Goal: Information Seeking & Learning: Learn about a topic

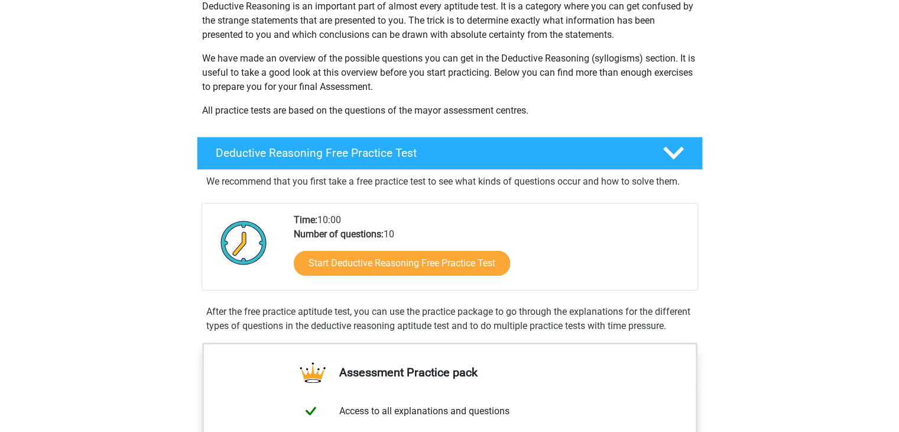
scroll to position [140, 0]
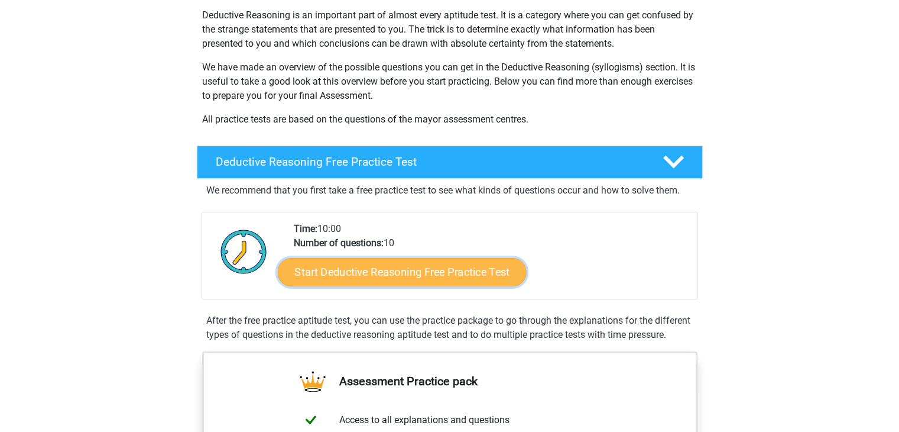
click at [370, 269] on link "Start Deductive Reasoning Free Practice Test" at bounding box center [401, 271] width 249 height 28
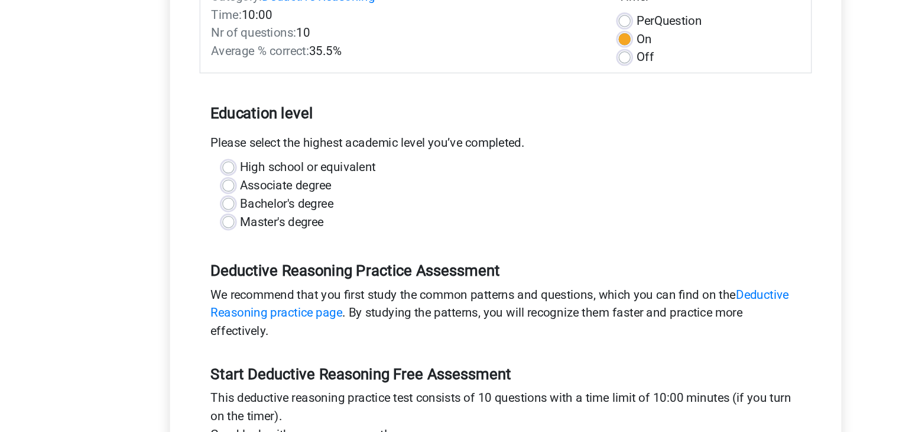
scroll to position [127, 0]
click at [282, 202] on label "Bachelor's degree" at bounding box center [279, 205] width 73 height 14
click at [238, 202] on input "Bachelor's degree" at bounding box center [233, 204] width 9 height 12
radio input "true"
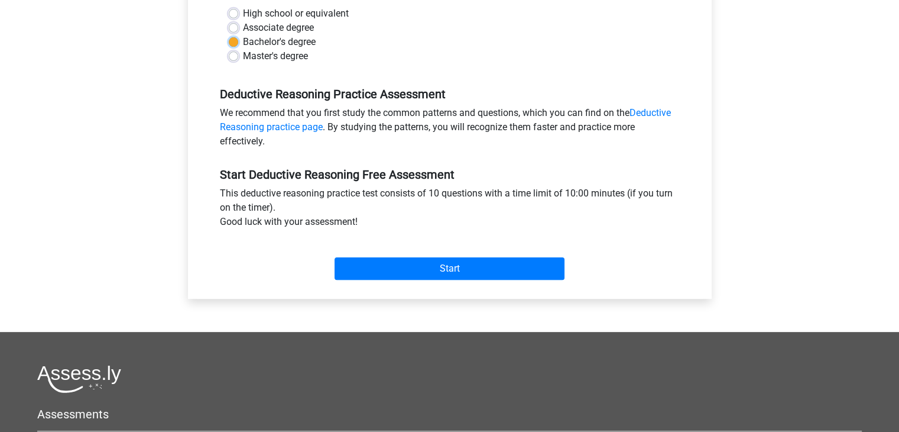
scroll to position [293, 0]
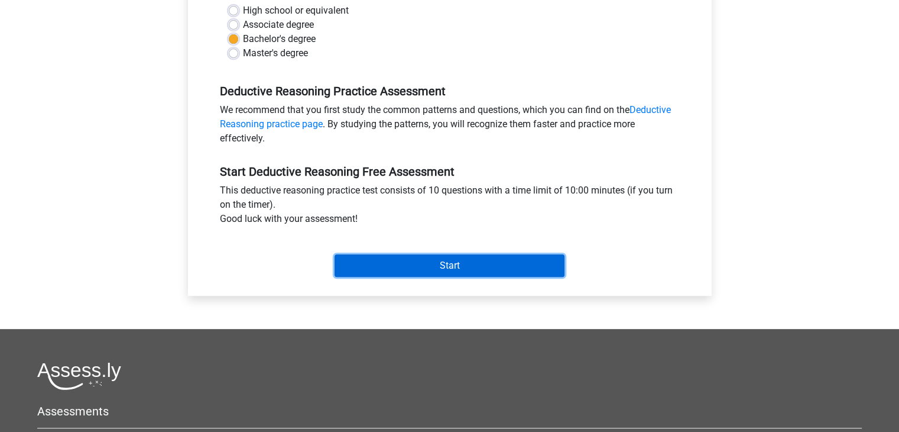
click at [441, 266] on input "Start" at bounding box center [450, 265] width 230 height 22
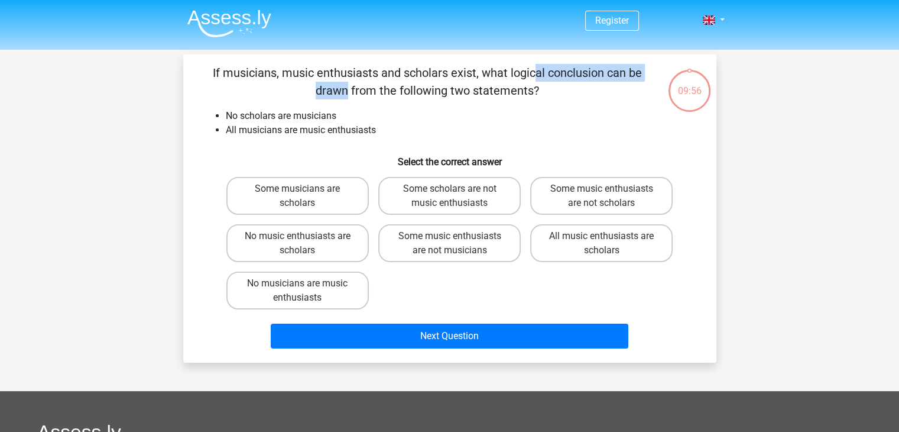
drag, startPoint x: 300, startPoint y: 70, endPoint x: 438, endPoint y: 76, distance: 137.3
click at [438, 76] on p "If musicians, music enthusiasts and scholars exist, what logical conclusion can…" at bounding box center [427, 81] width 451 height 35
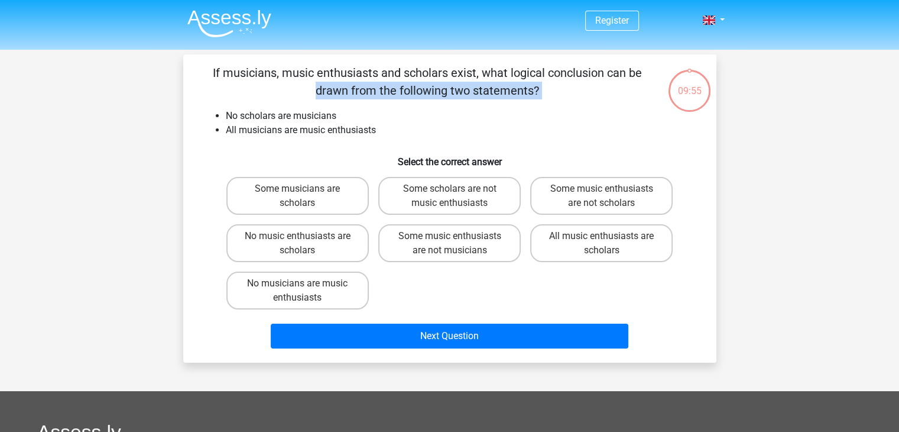
drag, startPoint x: 438, startPoint y: 76, endPoint x: 557, endPoint y: 92, distance: 120.5
click at [557, 92] on p "If musicians, music enthusiasts and scholars exist, what logical conclusion can…" at bounding box center [427, 81] width 451 height 35
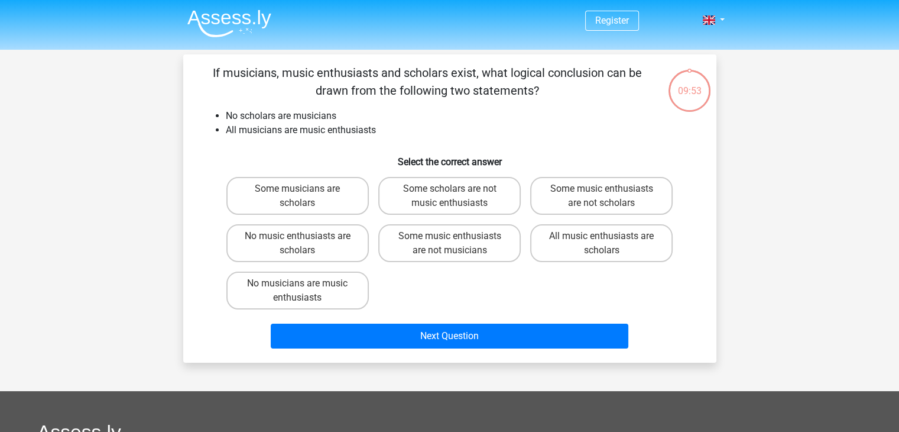
drag, startPoint x: 557, startPoint y: 92, endPoint x: 306, endPoint y: 90, distance: 250.7
click at [306, 90] on p "If musicians, music enthusiasts and scholars exist, what logical conclusion can…" at bounding box center [427, 81] width 451 height 35
drag, startPoint x: 256, startPoint y: 118, endPoint x: 348, endPoint y: 119, distance: 92.3
click at [348, 119] on li "No scholars are musicians" at bounding box center [462, 116] width 472 height 14
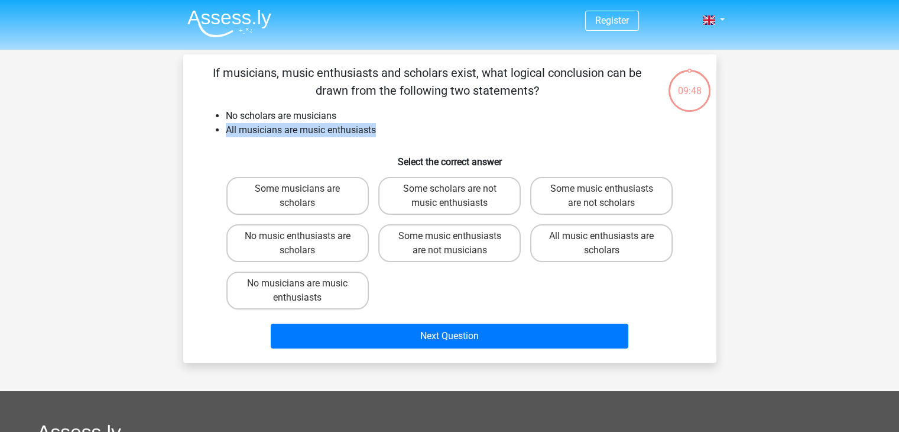
drag, startPoint x: 348, startPoint y: 119, endPoint x: 370, endPoint y: 126, distance: 22.3
click at [370, 126] on ul "No scholars are musicians All musicians are music enthusiasts" at bounding box center [450, 123] width 496 height 28
click at [370, 126] on li "All musicians are music enthusiasts" at bounding box center [462, 130] width 472 height 14
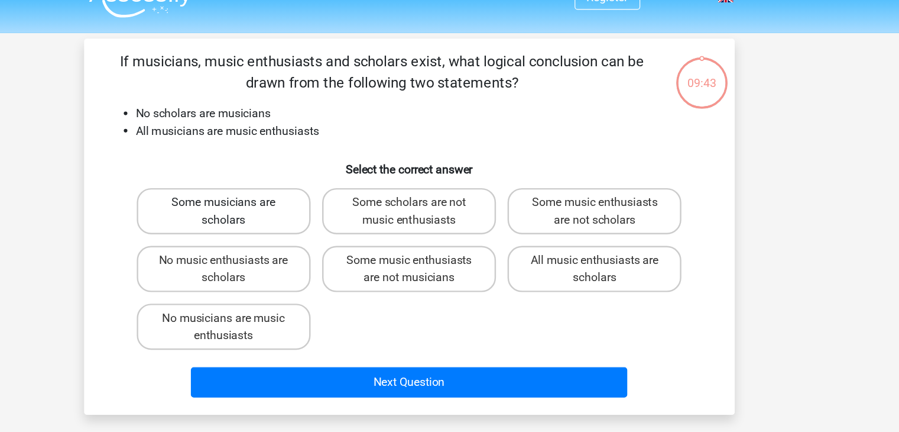
click at [286, 202] on label "Some musicians are scholars" at bounding box center [297, 196] width 143 height 38
click at [297, 196] on input "Some musicians are scholars" at bounding box center [301, 193] width 8 height 8
radio input "true"
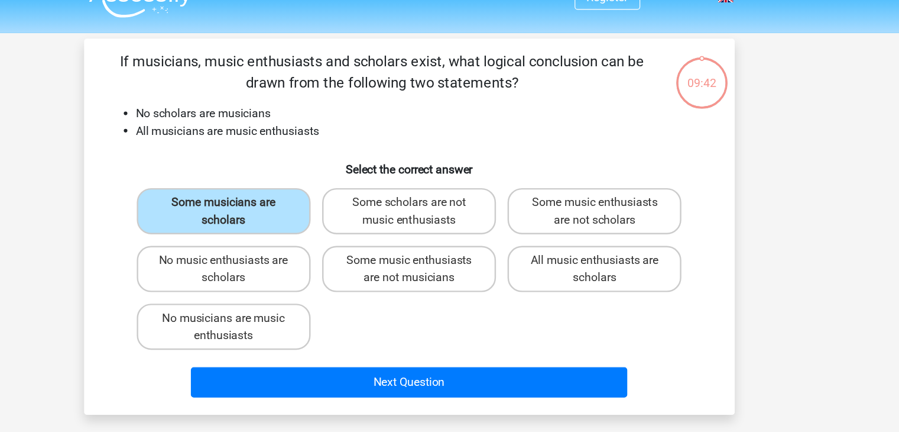
drag, startPoint x: 279, startPoint y: 236, endPoint x: 297, endPoint y: 282, distance: 49.6
click at [297, 282] on div "Some musicians are scholars Some scholars are not music enthusiasts Some music …" at bounding box center [450, 243] width 457 height 142
drag, startPoint x: 339, startPoint y: 119, endPoint x: 257, endPoint y: 113, distance: 81.9
click at [257, 113] on li "No scholars are musicians" at bounding box center [462, 116] width 472 height 14
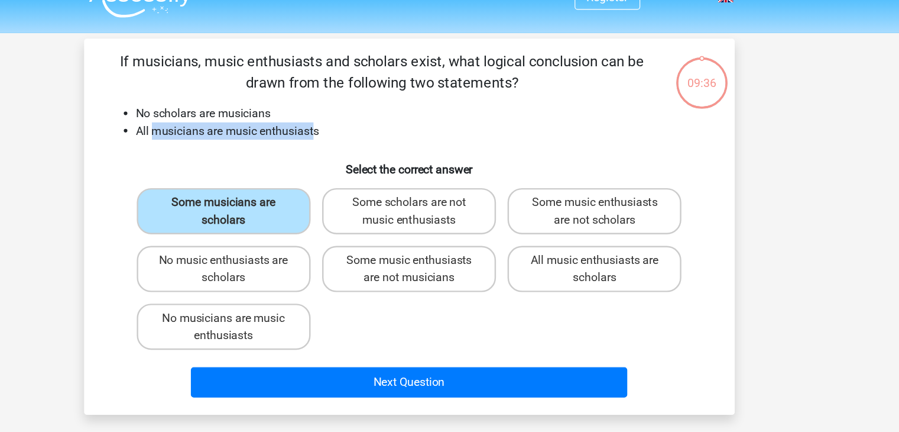
drag, startPoint x: 239, startPoint y: 130, endPoint x: 370, endPoint y: 135, distance: 130.8
click at [370, 135] on li "All musicians are music enthusiasts" at bounding box center [462, 130] width 472 height 14
click at [432, 198] on label "Some scholars are not music enthusiasts" at bounding box center [449, 196] width 143 height 38
click at [449, 196] on input "Some scholars are not music enthusiasts" at bounding box center [453, 193] width 8 height 8
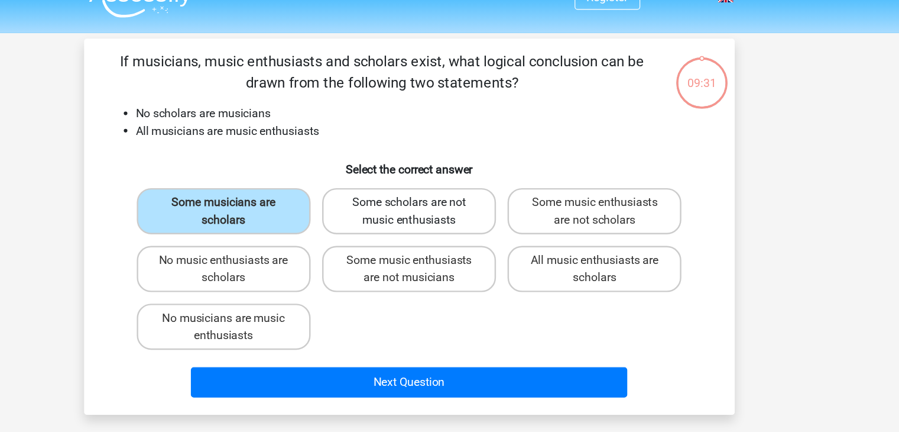
radio input "true"
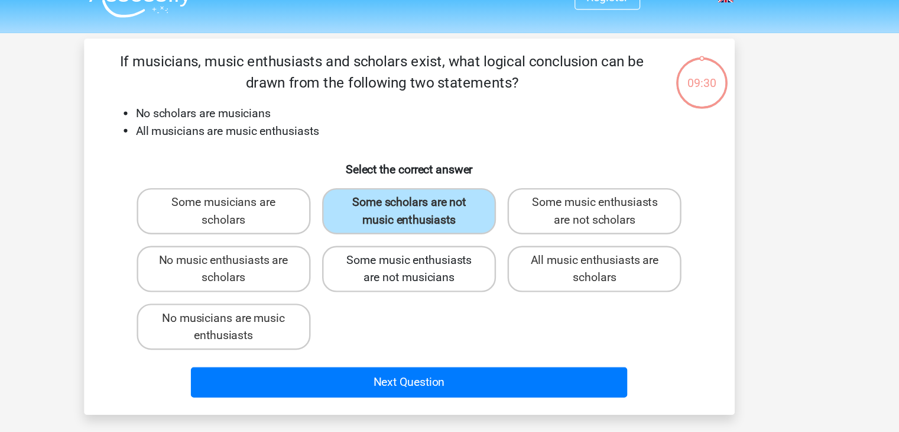
click at [438, 229] on label "Some music enthusiasts are not musicians" at bounding box center [449, 243] width 143 height 38
click at [449, 236] on input "Some music enthusiasts are not musicians" at bounding box center [453, 240] width 8 height 8
radio input "true"
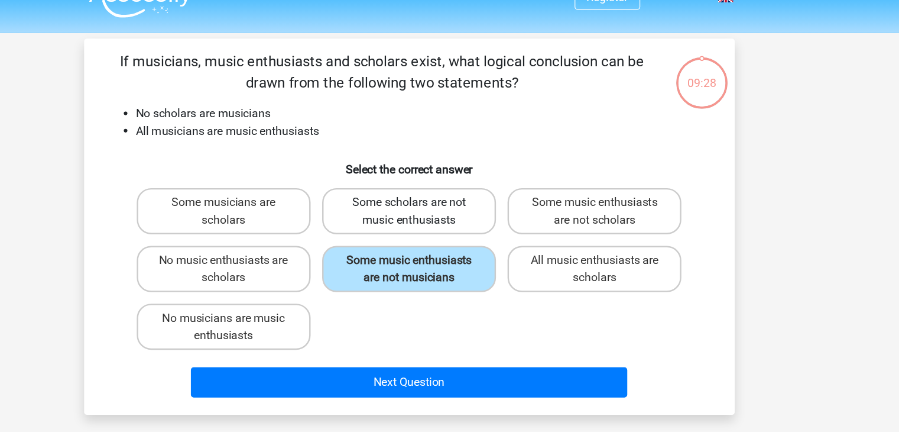
click at [440, 193] on label "Some scholars are not music enthusiasts" at bounding box center [449, 196] width 143 height 38
click at [449, 193] on input "Some scholars are not music enthusiasts" at bounding box center [453, 193] width 8 height 8
radio input "true"
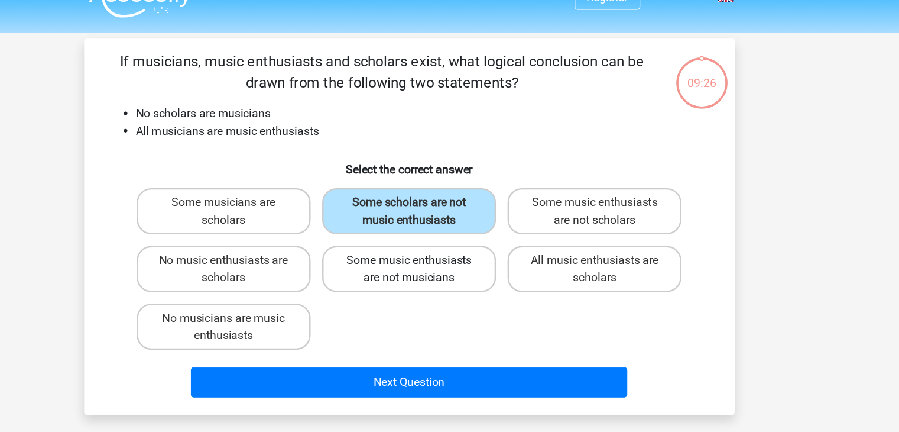
click at [430, 244] on label "Some music enthusiasts are not musicians" at bounding box center [449, 243] width 143 height 38
click at [449, 244] on input "Some music enthusiasts are not musicians" at bounding box center [453, 240] width 8 height 8
radio input "true"
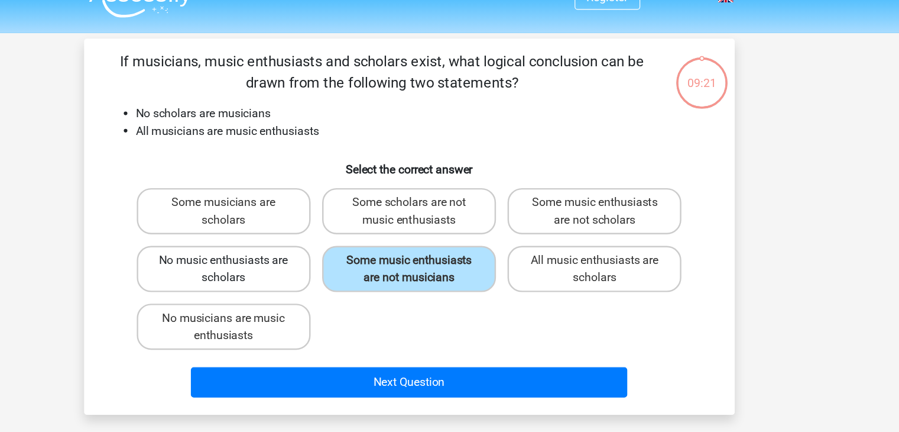
click at [336, 232] on label "No music enthusiasts are scholars" at bounding box center [297, 243] width 143 height 38
click at [305, 236] on input "No music enthusiasts are scholars" at bounding box center [301, 240] width 8 height 8
radio input "true"
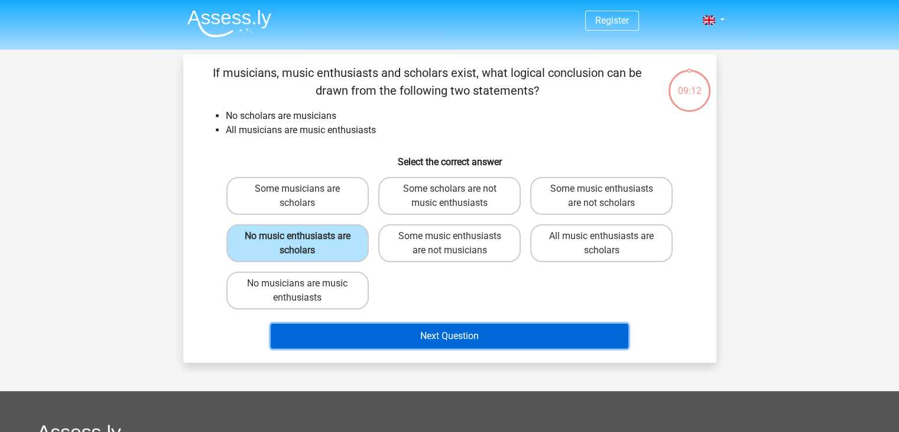
click at [463, 343] on button "Next Question" at bounding box center [450, 335] width 358 height 25
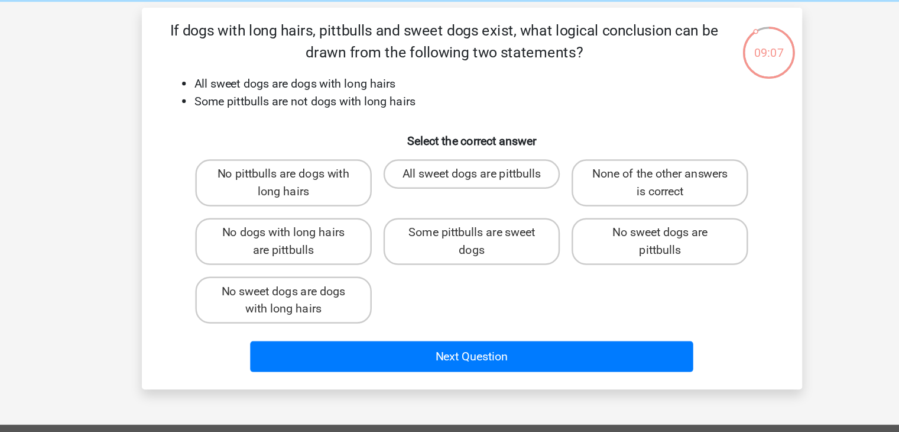
drag, startPoint x: 383, startPoint y: 73, endPoint x: 455, endPoint y: 86, distance: 73.4
click at [455, 86] on p "If dogs with long hairs, pittbulls and sweet dogs exist, what logical conclusio…" at bounding box center [427, 81] width 451 height 35
drag, startPoint x: 323, startPoint y: 74, endPoint x: 400, endPoint y: 77, distance: 77.5
click at [400, 77] on p "If dogs with long hairs, pittbulls and sweet dogs exist, what logical conclusio…" at bounding box center [427, 81] width 451 height 35
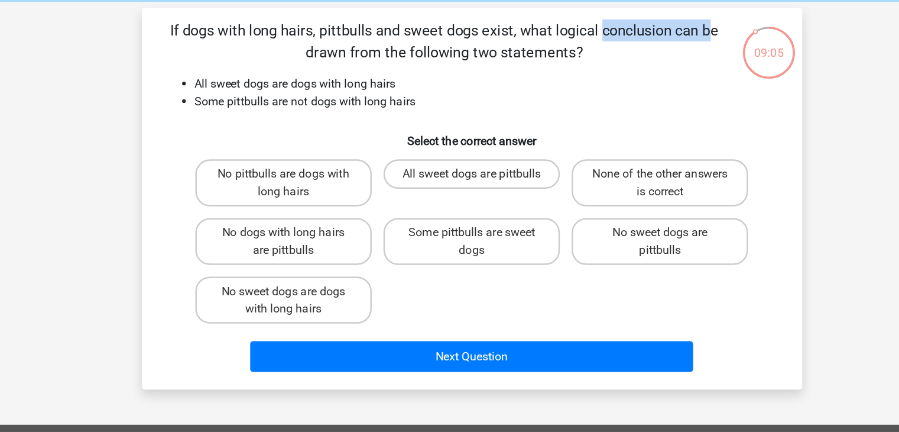
click at [400, 77] on p "If dogs with long hairs, pittbulls and sweet dogs exist, what logical conclusio…" at bounding box center [427, 81] width 451 height 35
drag, startPoint x: 400, startPoint y: 77, endPoint x: 405, endPoint y: 85, distance: 9.0
click at [405, 85] on p "If dogs with long hairs, pittbulls and sweet dogs exist, what logical conclusio…" at bounding box center [427, 81] width 451 height 35
drag, startPoint x: 296, startPoint y: 122, endPoint x: 384, endPoint y: 121, distance: 88.7
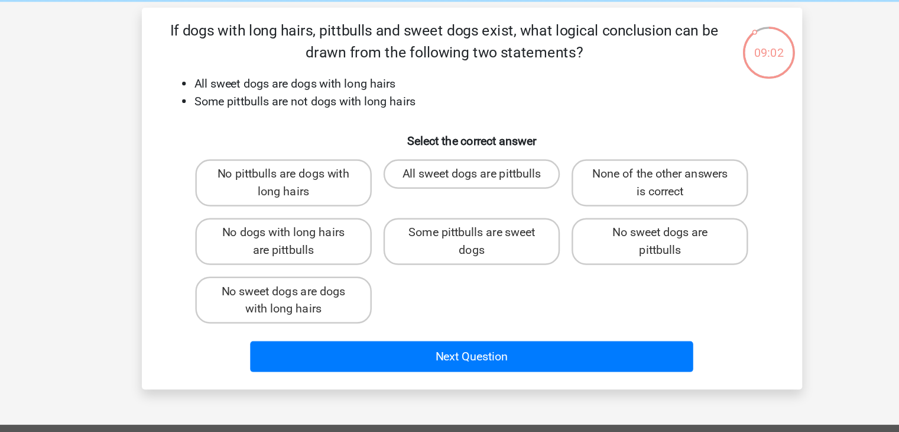
click at [384, 121] on ul "All sweet dogs are dogs with long hairs Some pittbulls are not dogs with long h…" at bounding box center [450, 123] width 496 height 28
click at [459, 241] on label "Some pittbulls are sweet dogs" at bounding box center [449, 243] width 143 height 38
click at [457, 241] on input "Some pittbulls are sweet dogs" at bounding box center [453, 240] width 8 height 8
radio input "true"
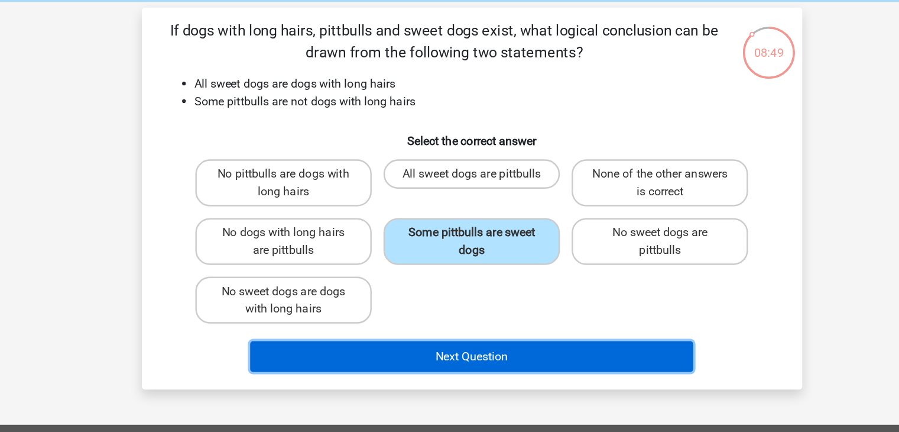
click at [480, 338] on button "Next Question" at bounding box center [450, 335] width 358 height 25
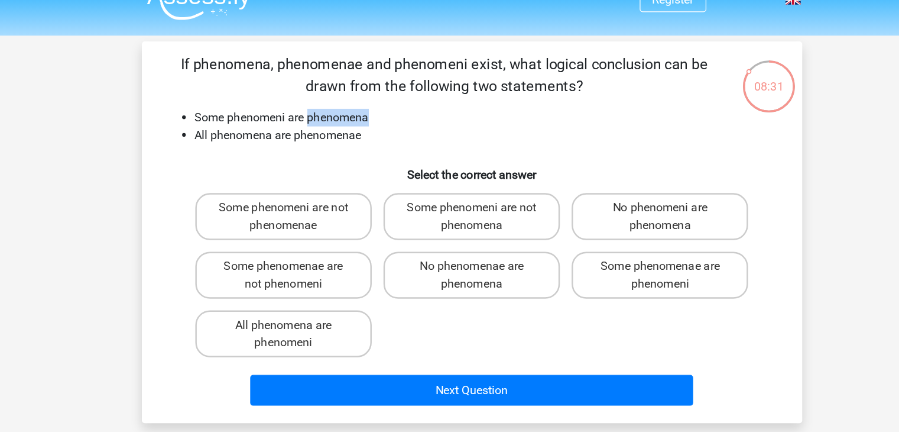
drag, startPoint x: 316, startPoint y: 117, endPoint x: 373, endPoint y: 116, distance: 56.2
click at [373, 116] on li "Some phenomeni are phenomena" at bounding box center [462, 116] width 472 height 14
click at [306, 133] on li "All phenomena are phenomenae" at bounding box center [462, 130] width 472 height 14
drag, startPoint x: 306, startPoint y: 133, endPoint x: 348, endPoint y: 136, distance: 42.7
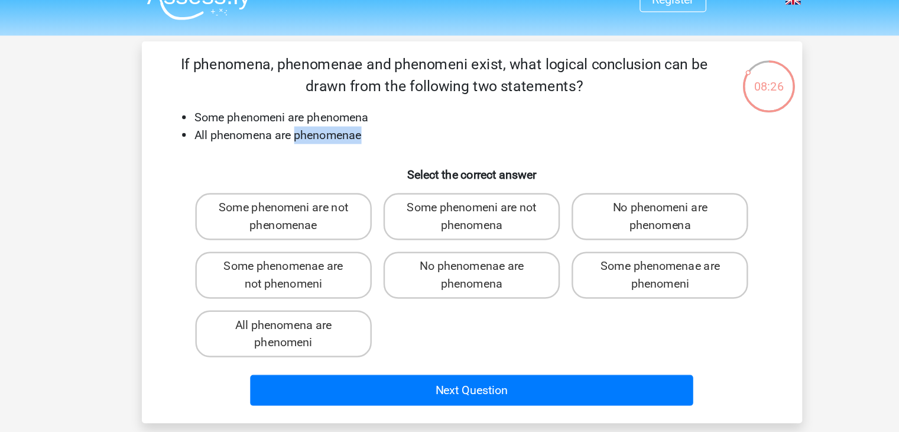
click at [348, 136] on li "All phenomena are phenomenae" at bounding box center [462, 130] width 472 height 14
drag, startPoint x: 250, startPoint y: 119, endPoint x: 305, endPoint y: 120, distance: 54.4
click at [305, 120] on li "Some phenomeni are phenomena" at bounding box center [462, 116] width 472 height 14
click at [351, 198] on label "Some phenomeni are not phenomenae" at bounding box center [297, 196] width 143 height 38
click at [305, 196] on input "Some phenomeni are not phenomenae" at bounding box center [301, 193] width 8 height 8
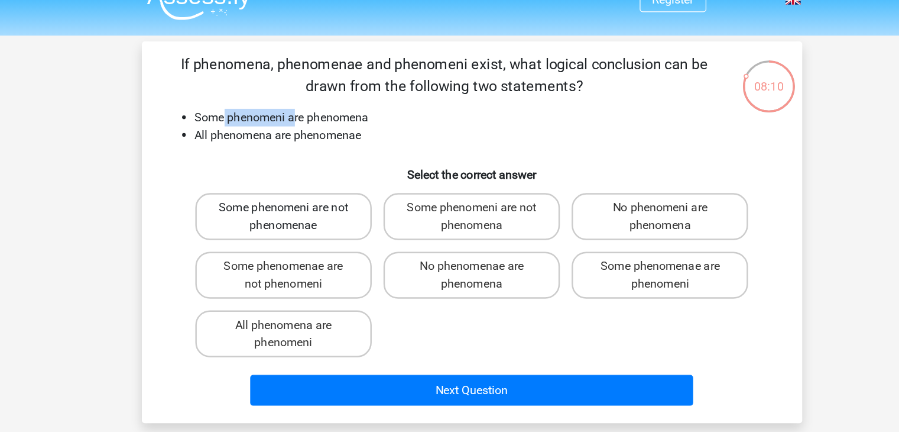
radio input "true"
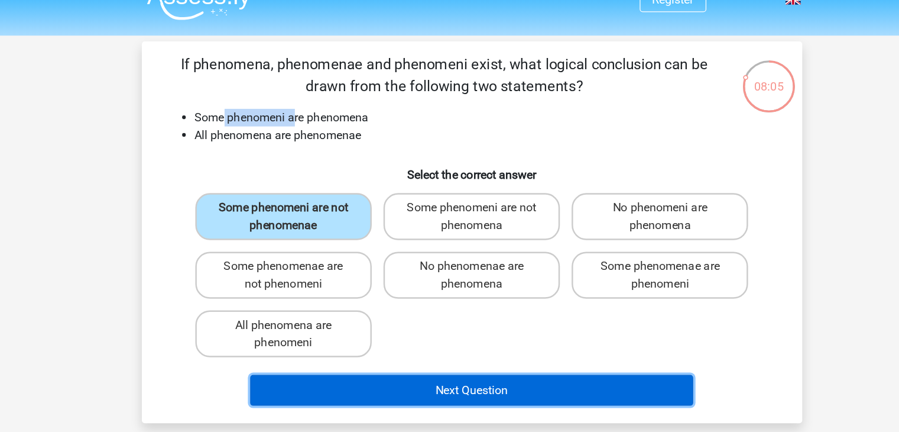
click at [380, 334] on button "Next Question" at bounding box center [450, 335] width 358 height 25
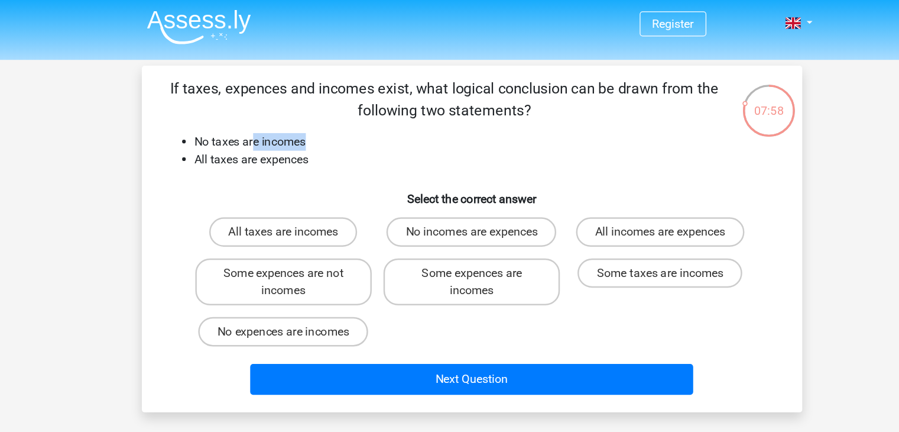
drag, startPoint x: 316, startPoint y: 121, endPoint x: 274, endPoint y: 118, distance: 42.1
click at [274, 118] on li "No taxes are incomes" at bounding box center [462, 116] width 472 height 14
drag, startPoint x: 274, startPoint y: 118, endPoint x: 299, endPoint y: 121, distance: 25.1
click at [299, 121] on li "No taxes are incomes" at bounding box center [462, 116] width 472 height 14
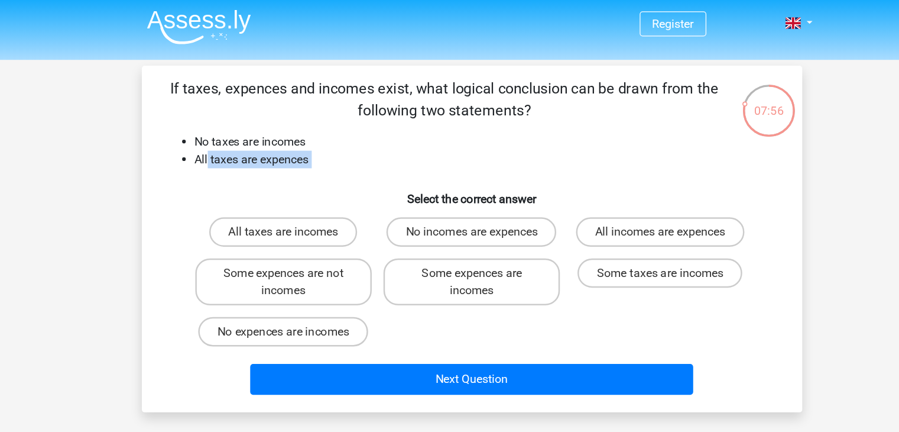
drag, startPoint x: 236, startPoint y: 134, endPoint x: 347, endPoint y: 140, distance: 110.8
click at [347, 140] on div "If taxes, expences and incomes exist, what logical conclusion can be drawn from…" at bounding box center [450, 194] width 524 height 261
click at [319, 190] on label "All taxes are incomes" at bounding box center [297, 189] width 119 height 24
click at [305, 190] on input "All taxes are incomes" at bounding box center [301, 193] width 8 height 8
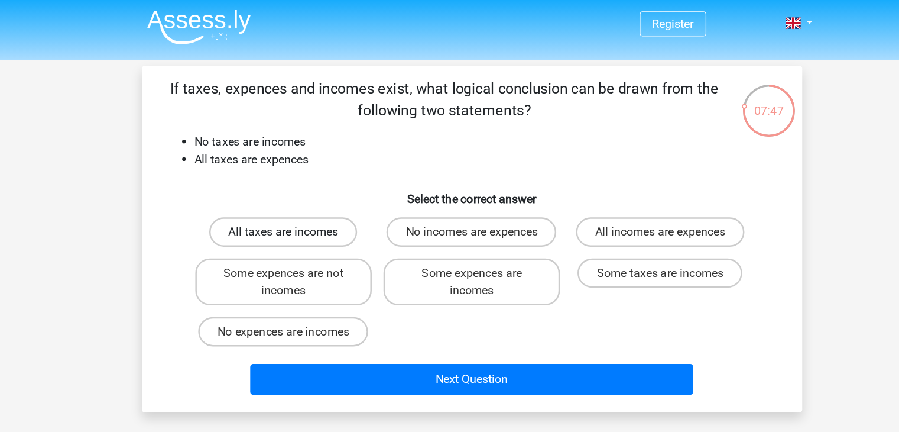
radio input "true"
click at [315, 228] on label "Some expences are not incomes" at bounding box center [297, 229] width 143 height 38
click at [305, 228] on input "Some expences are not incomes" at bounding box center [301, 226] width 8 height 8
radio input "true"
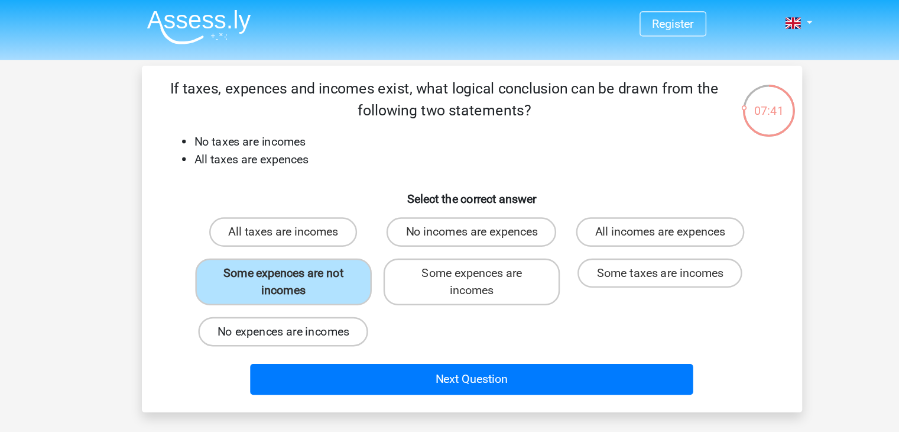
click at [331, 268] on label "No expences are incomes" at bounding box center [297, 269] width 137 height 24
click at [305, 269] on input "No expences are incomes" at bounding box center [301, 273] width 8 height 8
radio input "true"
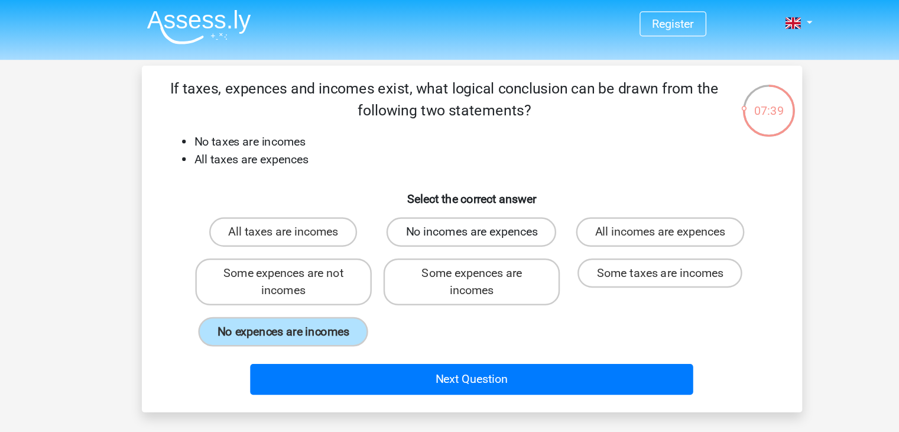
click at [487, 185] on label "No incomes are expences" at bounding box center [449, 189] width 137 height 24
click at [457, 189] on input "No incomes are expences" at bounding box center [453, 193] width 8 height 8
radio input "true"
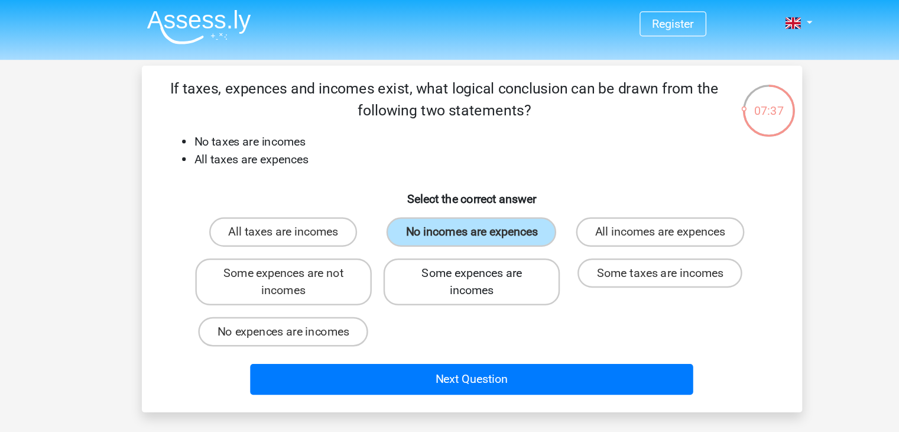
click at [485, 213] on label "Some expences are incomes" at bounding box center [449, 229] width 143 height 38
click at [457, 222] on input "Some expences are incomes" at bounding box center [453, 226] width 8 height 8
radio input "true"
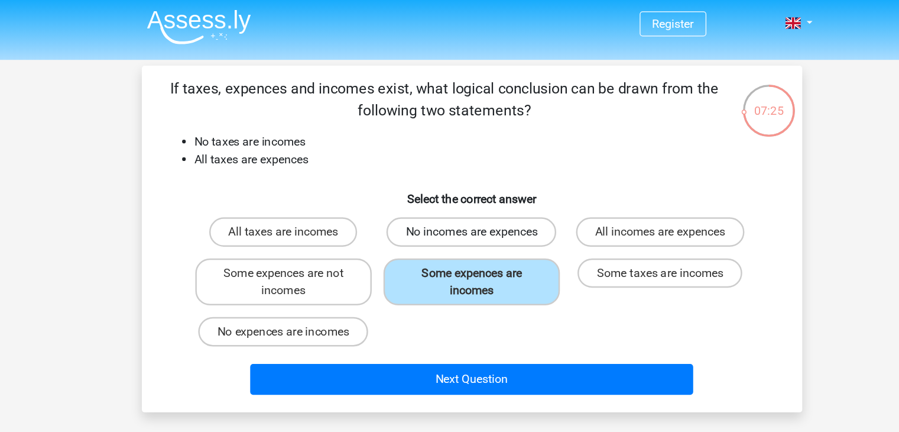
click at [475, 195] on label "No incomes are expences" at bounding box center [449, 189] width 137 height 24
click at [457, 195] on input "No incomes are expences" at bounding box center [453, 193] width 8 height 8
radio input "true"
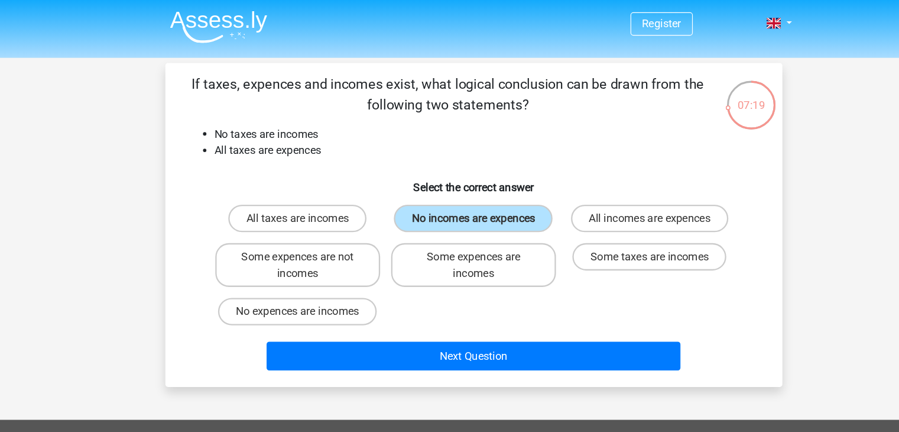
drag, startPoint x: 475, startPoint y: 195, endPoint x: 456, endPoint y: 261, distance: 68.3
click at [456, 261] on div "All taxes are incomes No incomes are expences All incomes are expences Some exp…" at bounding box center [450, 229] width 457 height 114
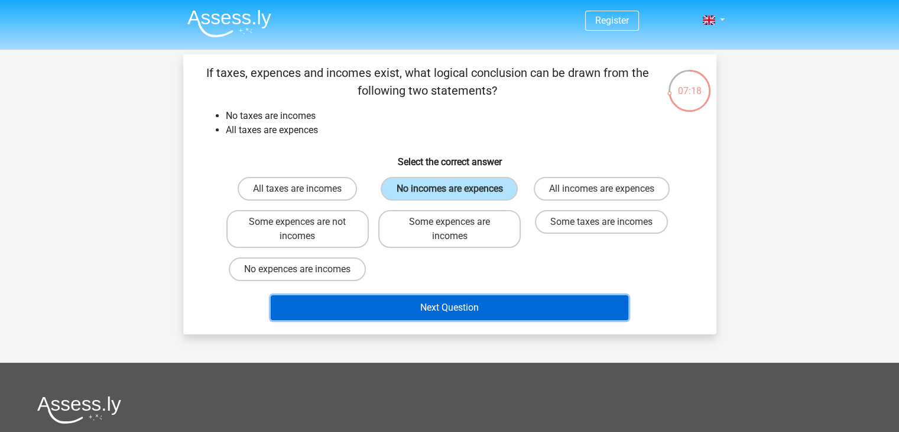
click at [470, 316] on button "Next Question" at bounding box center [450, 307] width 358 height 25
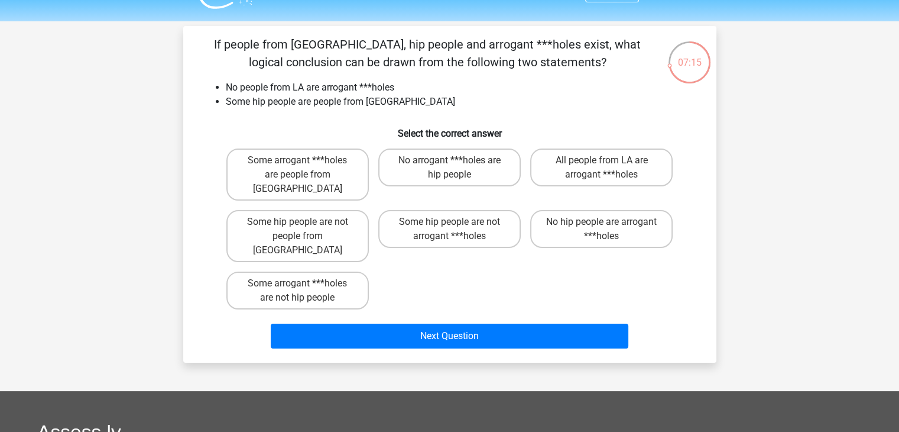
scroll to position [28, 0]
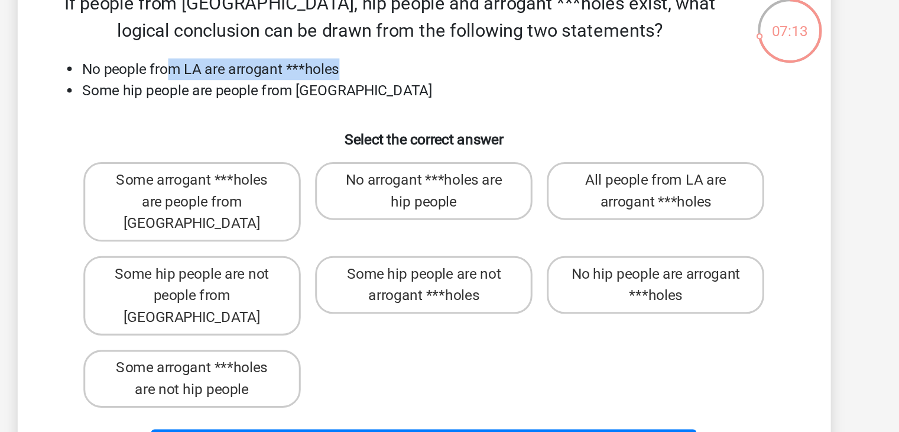
drag, startPoint x: 284, startPoint y: 89, endPoint x: 393, endPoint y: 86, distance: 109.5
click at [393, 86] on li "No people from LA are arrogant ***holes" at bounding box center [462, 87] width 472 height 14
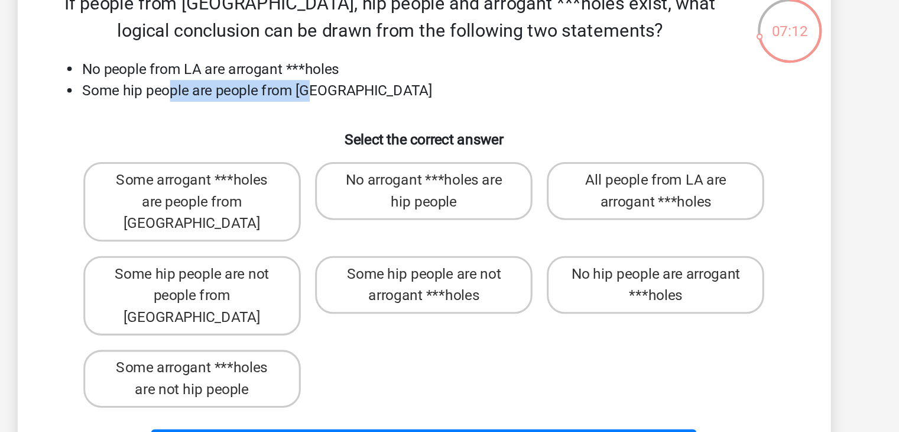
drag, startPoint x: 386, startPoint y: 103, endPoint x: 283, endPoint y: 107, distance: 103.5
click at [283, 107] on li "Some hip people are people from [GEOGRAPHIC_DATA]" at bounding box center [462, 102] width 472 height 14
drag, startPoint x: 283, startPoint y: 107, endPoint x: 368, endPoint y: 98, distance: 85.7
click at [368, 98] on li "Some hip people are people from [GEOGRAPHIC_DATA]" at bounding box center [462, 102] width 472 height 14
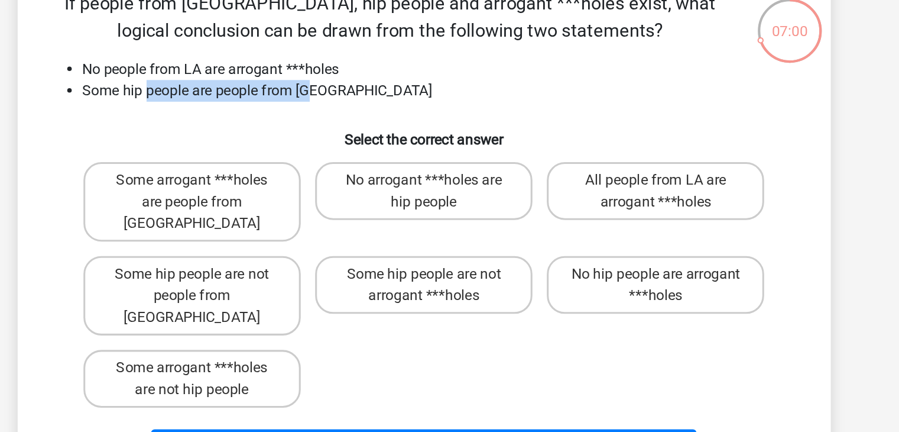
click at [297, 164] on input "Some arrogant ***holes are people from [GEOGRAPHIC_DATA]" at bounding box center [301, 164] width 8 height 8
radio input "true"
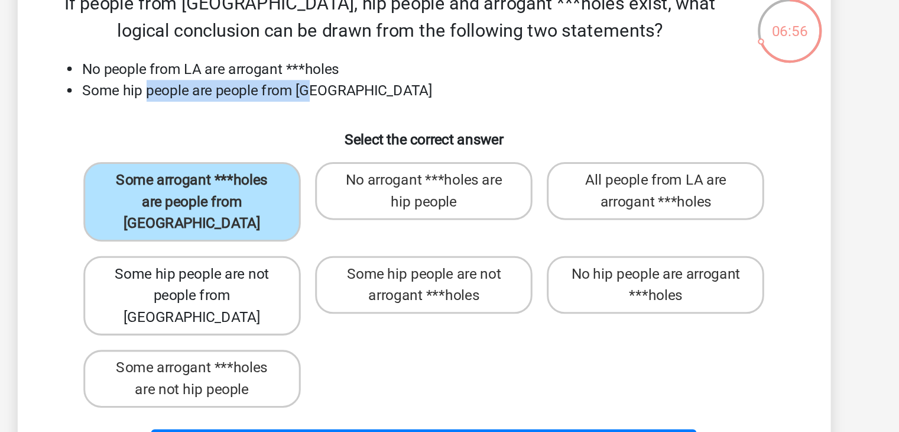
click at [313, 210] on label "Some hip people are not people from [GEOGRAPHIC_DATA]" at bounding box center [297, 236] width 143 height 52
click at [305, 222] on input "Some hip people are not people from [GEOGRAPHIC_DATA]" at bounding box center [301, 226] width 8 height 8
radio input "true"
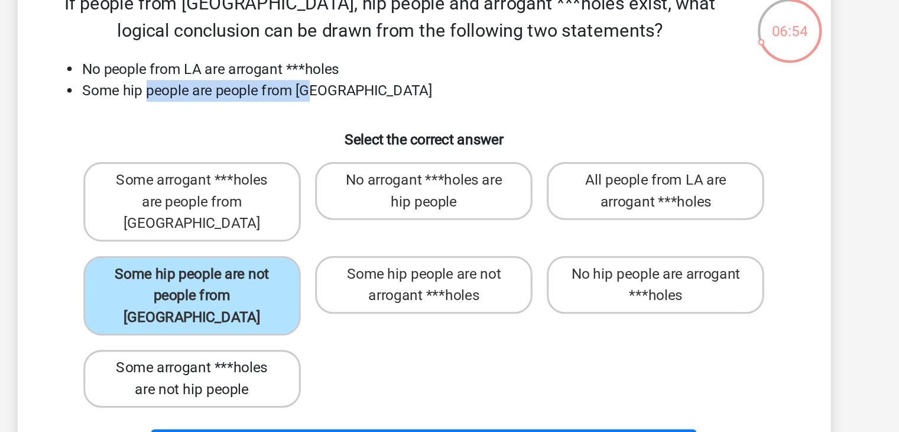
click at [317, 271] on label "Some arrogant ***holes are not hip people" at bounding box center [297, 290] width 143 height 38
click at [305, 283] on input "Some arrogant ***holes are not hip people" at bounding box center [301, 287] width 8 height 8
radio input "true"
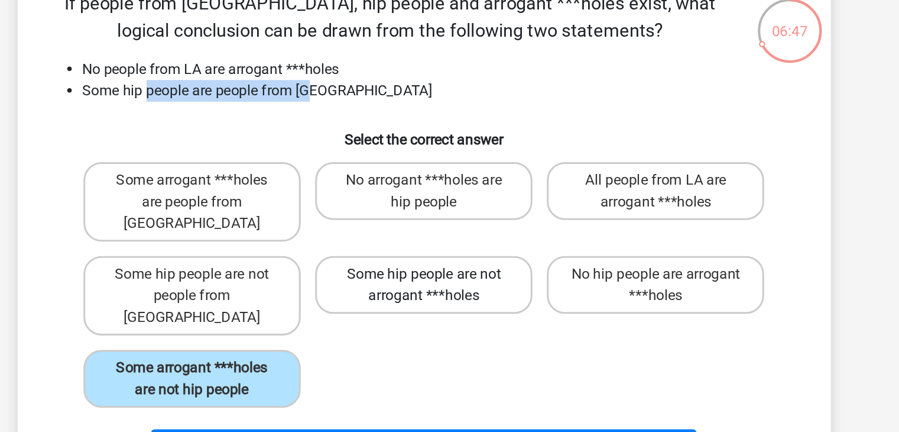
click at [446, 212] on label "Some hip people are not arrogant ***holes" at bounding box center [449, 229] width 143 height 38
click at [449, 222] on input "Some hip people are not arrogant ***holes" at bounding box center [453, 226] width 8 height 8
radio input "true"
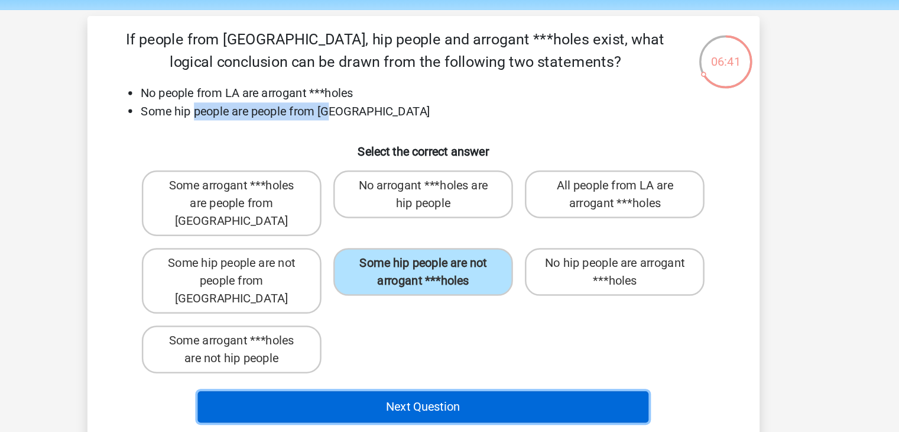
click at [439, 323] on button "Next Question" at bounding box center [450, 335] width 358 height 25
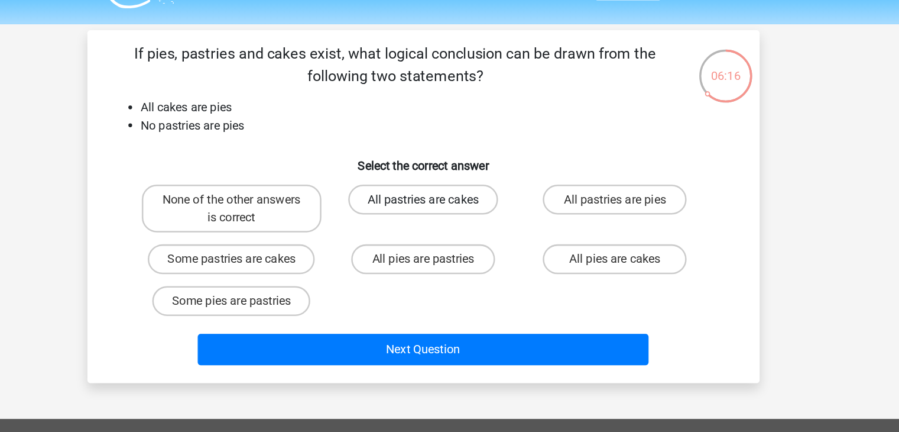
click at [424, 156] on label "All pastries are cakes" at bounding box center [449, 160] width 119 height 24
click at [449, 160] on input "All pastries are cakes" at bounding box center [453, 164] width 8 height 8
radio input "true"
click at [423, 206] on label "All pies are pastries" at bounding box center [450, 208] width 114 height 24
click at [449, 208] on input "All pies are pastries" at bounding box center [453, 212] width 8 height 8
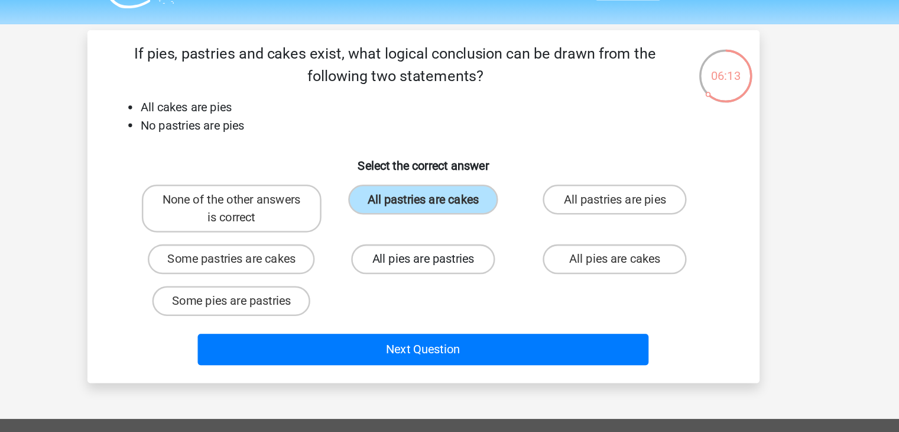
radio input "true"
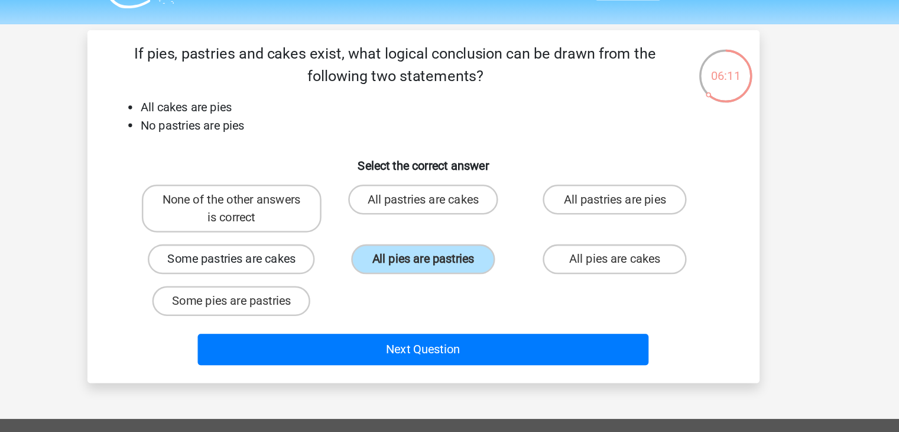
click at [306, 211] on label "Some pastries are cakes" at bounding box center [297, 208] width 132 height 24
click at [305, 211] on input "Some pastries are cakes" at bounding box center [301, 212] width 8 height 8
radio input "true"
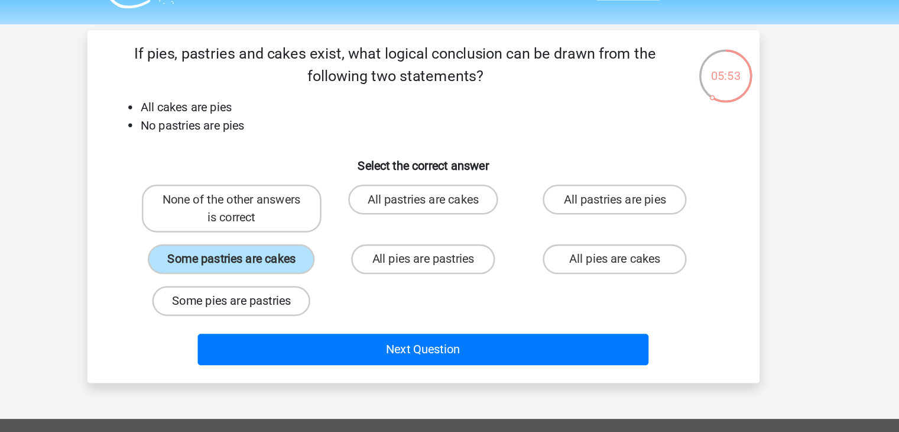
drag, startPoint x: 332, startPoint y: 163, endPoint x: 342, endPoint y: 242, distance: 80.0
click at [342, 242] on div "None of the other answers is correct All pastries are cakes All pastries are pi…" at bounding box center [450, 201] width 457 height 114
click at [333, 176] on label "None of the other answers is correct" at bounding box center [297, 167] width 143 height 38
click at [305, 168] on input "None of the other answers is correct" at bounding box center [301, 164] width 8 height 8
radio input "true"
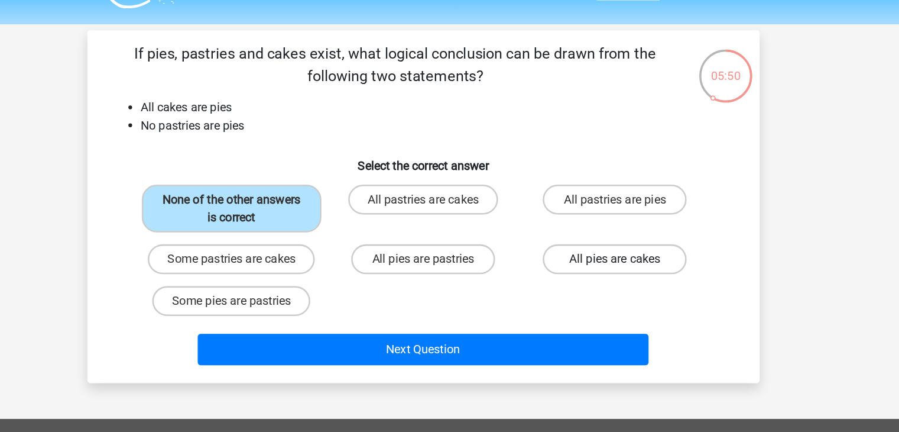
click at [565, 216] on label "All pies are cakes" at bounding box center [602, 208] width 114 height 24
click at [602, 215] on input "All pies are cakes" at bounding box center [606, 212] width 8 height 8
radio input "true"
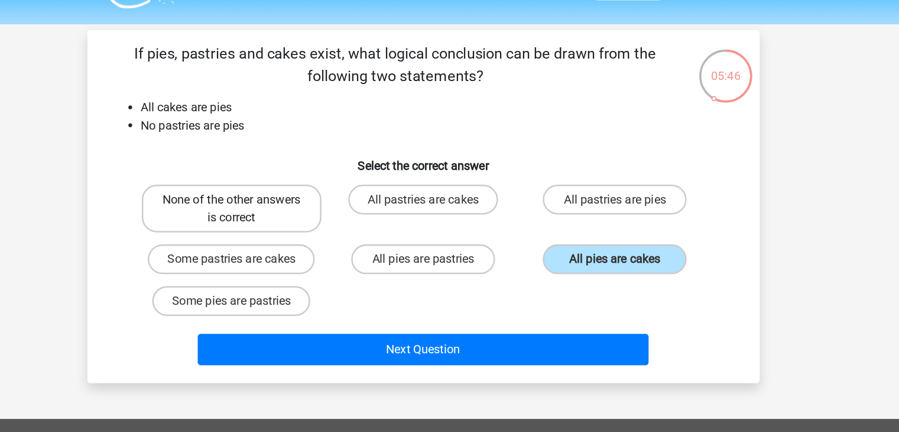
click at [354, 160] on label "None of the other answers is correct" at bounding box center [297, 167] width 143 height 38
click at [305, 160] on input "None of the other answers is correct" at bounding box center [301, 164] width 8 height 8
radio input "true"
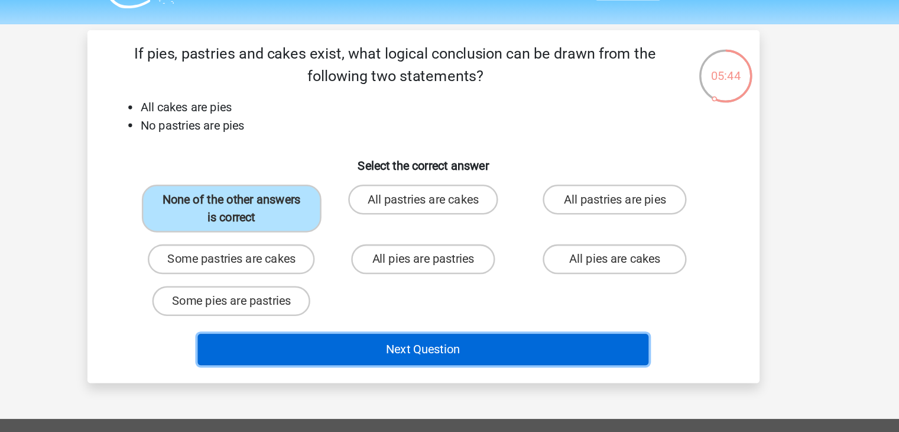
click at [390, 279] on button "Next Question" at bounding box center [450, 279] width 358 height 25
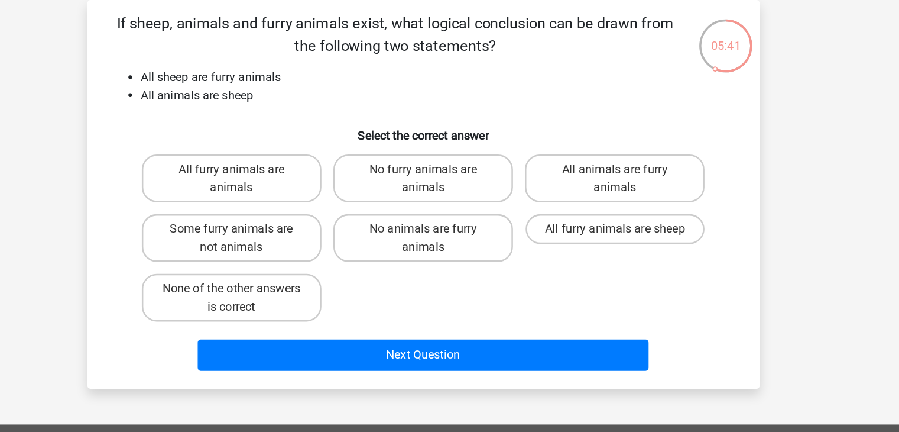
scroll to position [0, 0]
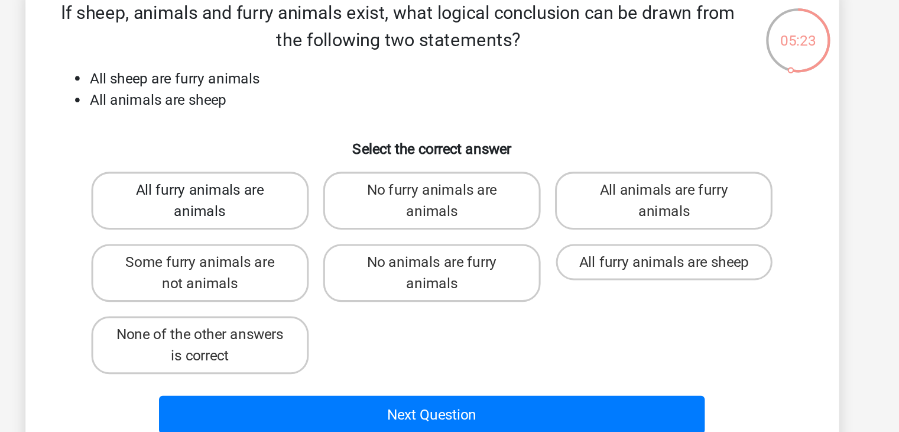
click at [310, 186] on label "All furry animals are animals" at bounding box center [297, 196] width 143 height 38
click at [305, 189] on input "All furry animals are animals" at bounding box center [301, 193] width 8 height 8
radio input "true"
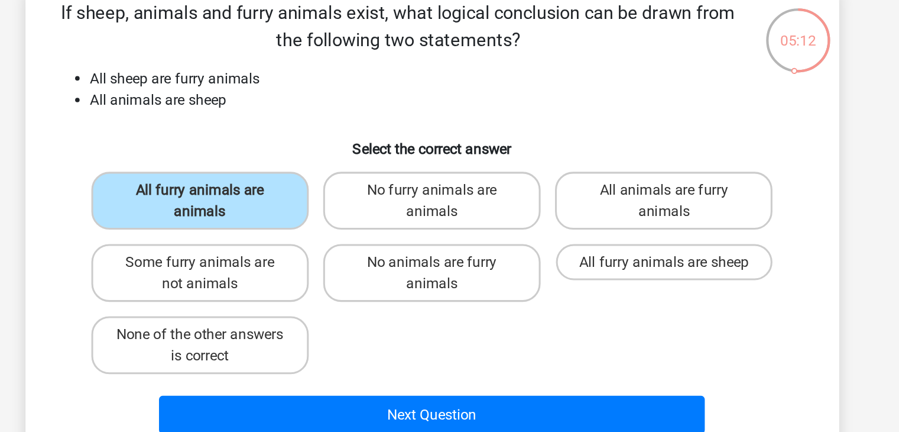
click at [607, 192] on input "All animals are furry animals" at bounding box center [606, 193] width 8 height 8
radio input "true"
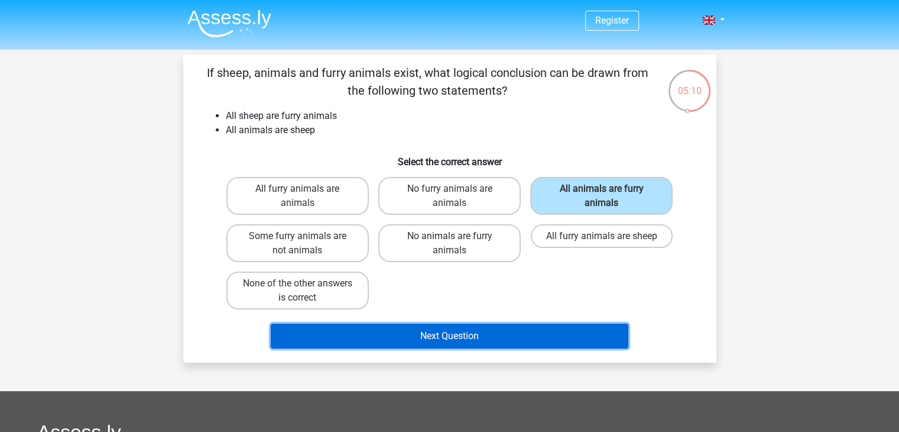
click at [389, 336] on button "Next Question" at bounding box center [450, 335] width 358 height 25
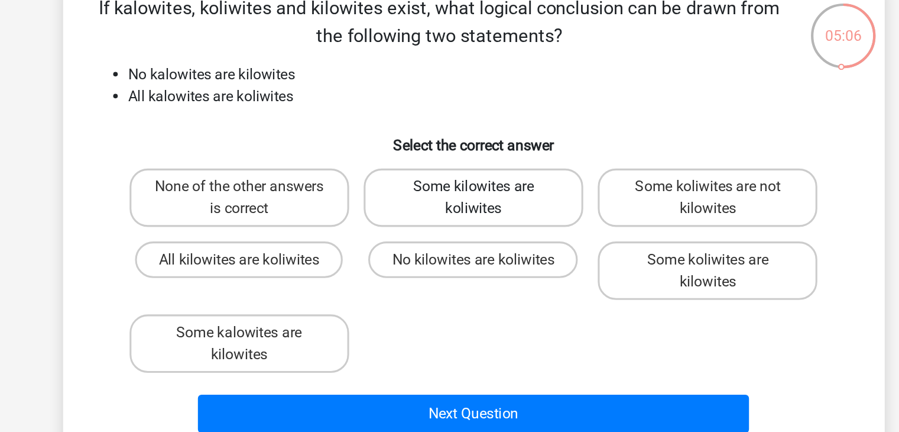
scroll to position [33, 0]
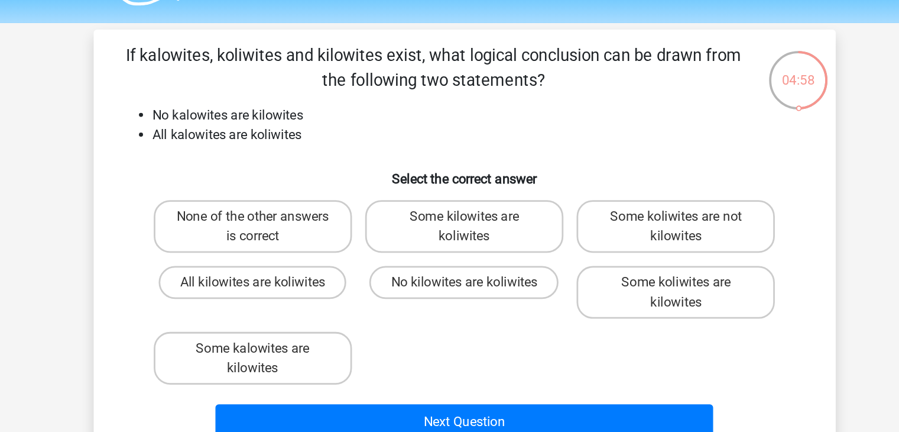
drag, startPoint x: 299, startPoint y: 96, endPoint x: 328, endPoint y: 105, distance: 30.7
click at [328, 105] on div "If kalowites, koliwites and kilowites exist, what logical conclusion can be dra…" at bounding box center [450, 175] width 524 height 289
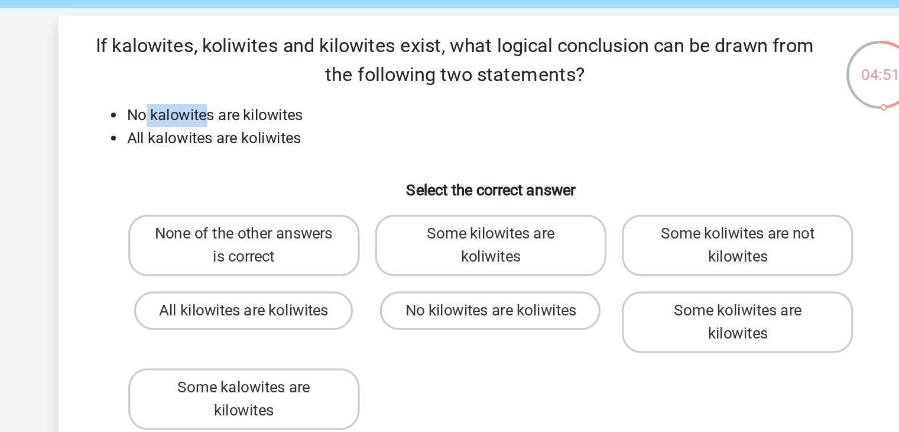
drag, startPoint x: 238, startPoint y: 84, endPoint x: 274, endPoint y: 84, distance: 36.1
click at [274, 84] on li "No kalowites are kilowites" at bounding box center [462, 83] width 472 height 14
drag, startPoint x: 274, startPoint y: 84, endPoint x: 313, endPoint y: 88, distance: 39.8
click at [313, 88] on li "No kalowites are kilowites" at bounding box center [462, 83] width 472 height 14
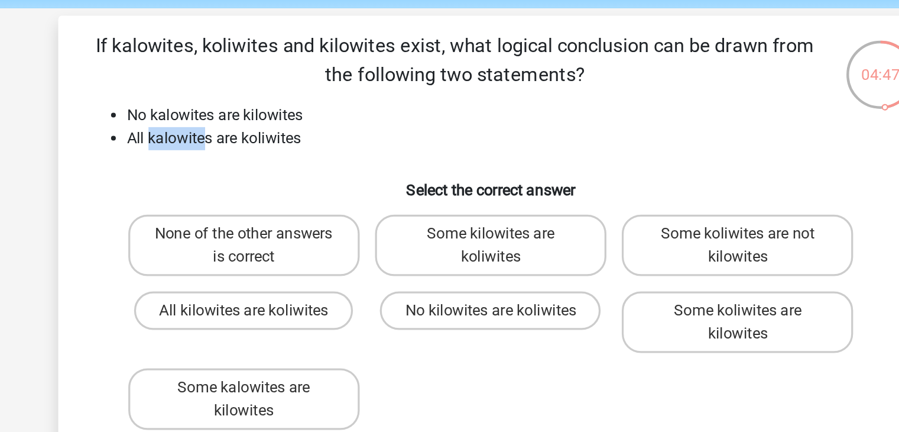
drag, startPoint x: 241, startPoint y: 99, endPoint x: 275, endPoint y: 98, distance: 34.3
click at [275, 98] on li "All kalowites are koliwites" at bounding box center [462, 97] width 472 height 14
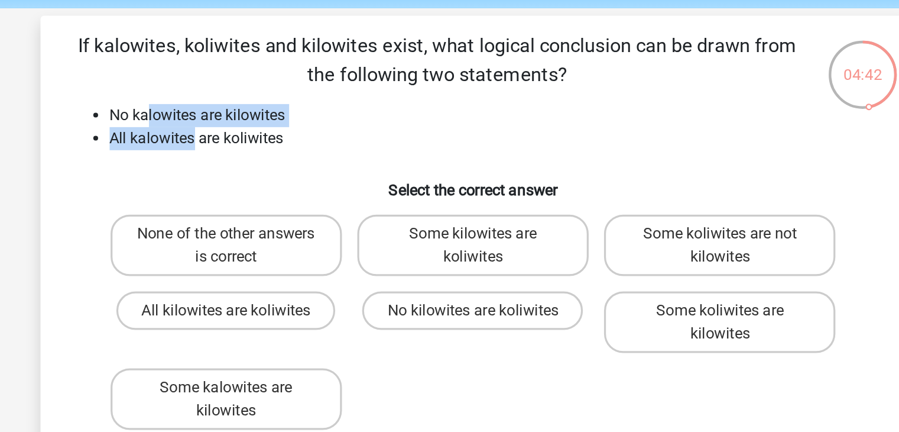
drag, startPoint x: 249, startPoint y: 83, endPoint x: 277, endPoint y: 98, distance: 31.7
click at [277, 98] on ul "No kalowites are kilowites All kalowites are koliwites" at bounding box center [450, 90] width 496 height 28
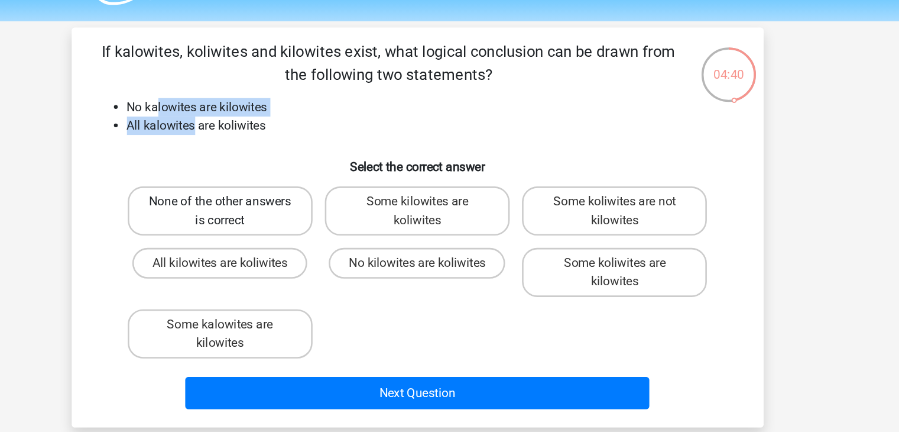
click at [339, 162] on label "None of the other answers is correct" at bounding box center [297, 163] width 143 height 38
click at [305, 162] on input "None of the other answers is correct" at bounding box center [301, 160] width 8 height 8
radio input "true"
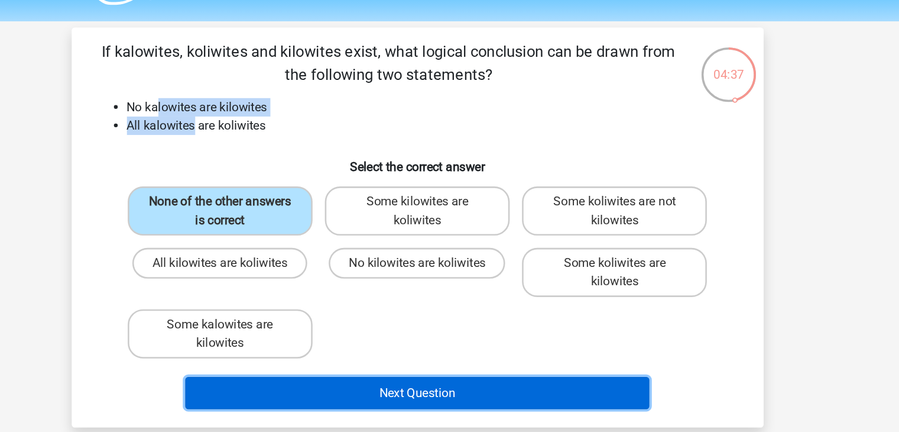
click at [392, 297] on button "Next Question" at bounding box center [450, 302] width 358 height 25
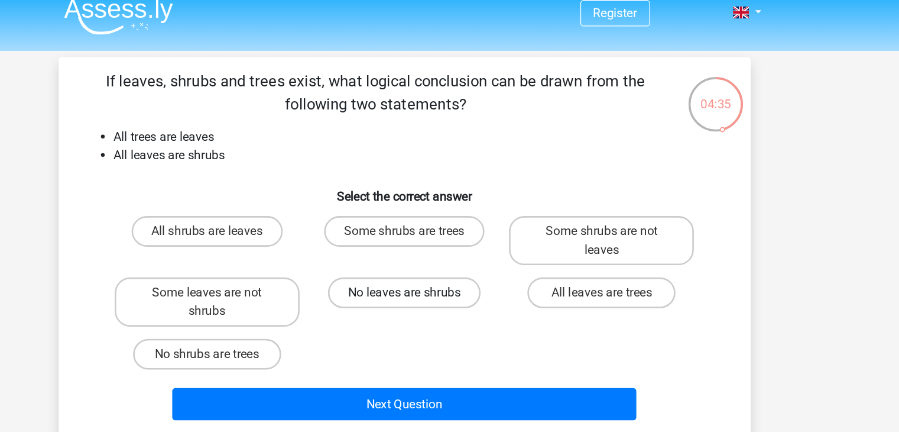
scroll to position [8, 0]
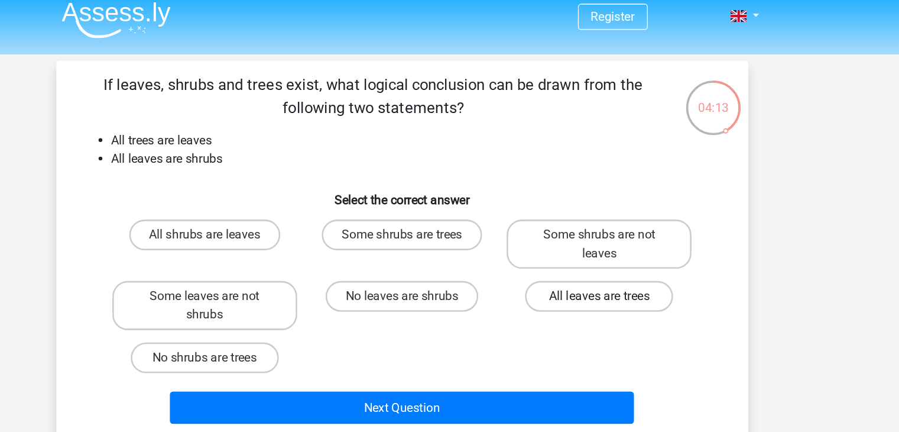
click at [562, 227] on label "All leaves are trees" at bounding box center [602, 228] width 114 height 24
click at [602, 228] on input "All leaves are trees" at bounding box center [606, 232] width 8 height 8
radio input "true"
click at [562, 227] on label "All leaves are trees" at bounding box center [602, 228] width 114 height 24
click at [602, 228] on input "All leaves are trees" at bounding box center [606, 232] width 8 height 8
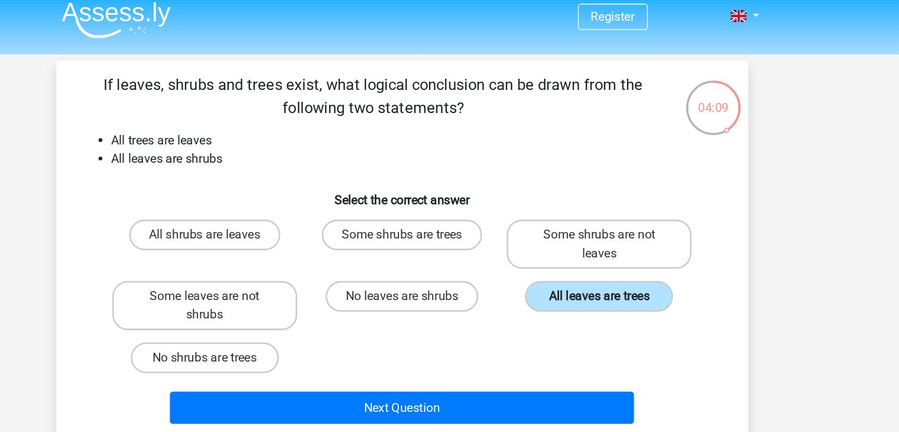
click at [562, 227] on label "All leaves are trees" at bounding box center [602, 228] width 114 height 24
click at [602, 228] on input "All leaves are trees" at bounding box center [606, 232] width 8 height 8
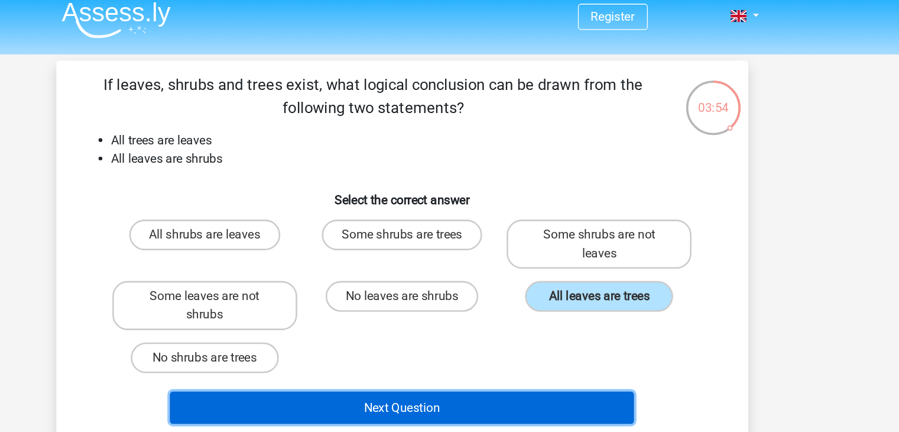
click at [479, 308] on button "Next Question" at bounding box center [450, 314] width 358 height 25
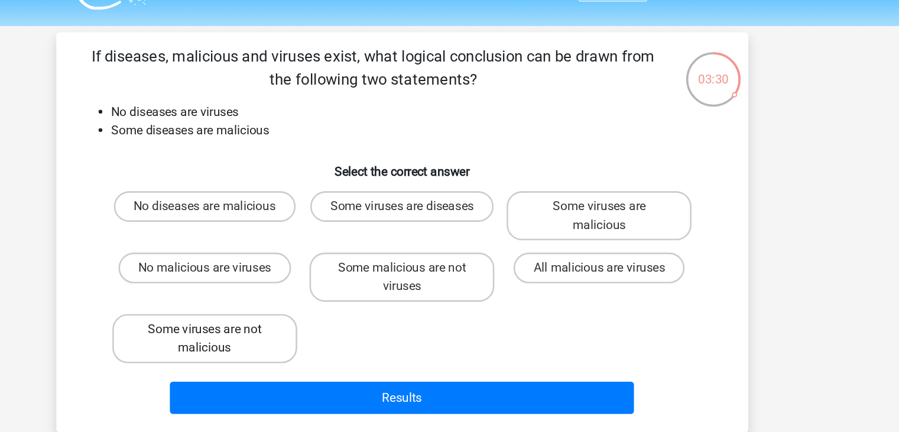
click at [316, 282] on label "Some viruses are not malicious" at bounding box center [297, 283] width 143 height 38
click at [305, 282] on input "Some viruses are not malicious" at bounding box center [301, 280] width 8 height 8
radio input "true"
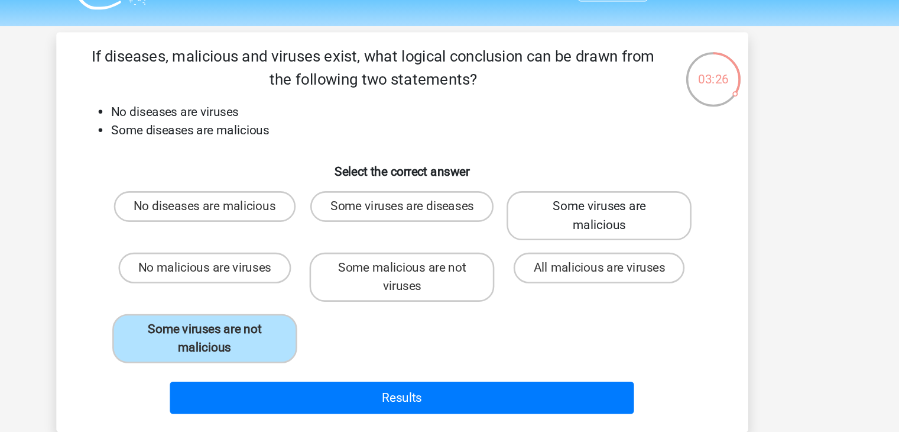
click at [633, 179] on label "Some viruses are malicious" at bounding box center [601, 188] width 143 height 38
click at [610, 181] on input "Some viruses are malicious" at bounding box center [606, 185] width 8 height 8
radio input "true"
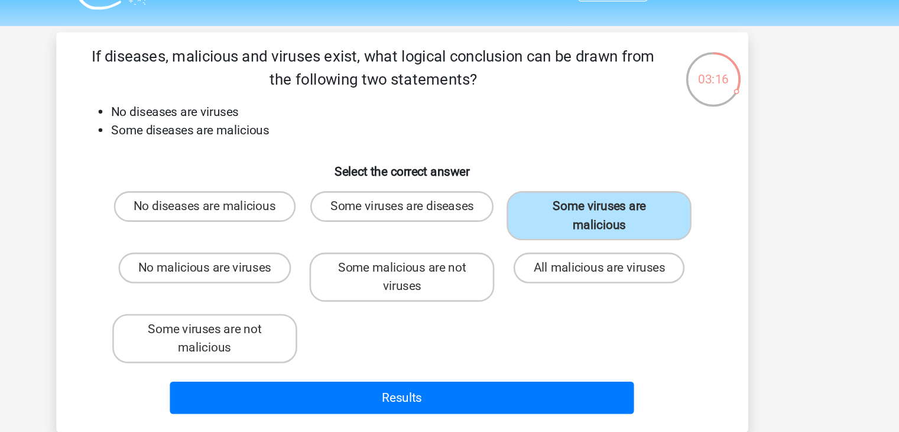
click at [359, 262] on div "Some viruses are not malicious" at bounding box center [298, 282] width 152 height 47
click at [346, 276] on label "Some viruses are not malicious" at bounding box center [297, 283] width 143 height 38
click at [305, 276] on input "Some viruses are not malicious" at bounding box center [301, 280] width 8 height 8
radio input "true"
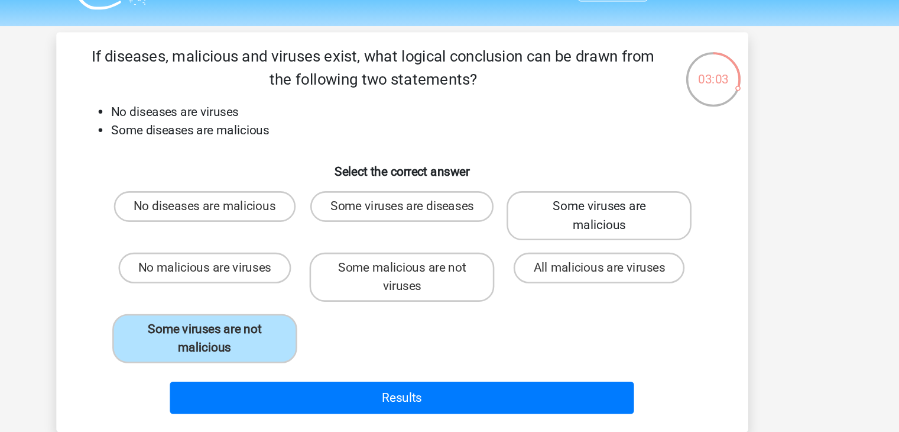
click at [607, 180] on label "Some viruses are malicious" at bounding box center [601, 188] width 143 height 38
click at [607, 181] on input "Some viruses are malicious" at bounding box center [606, 185] width 8 height 8
radio input "true"
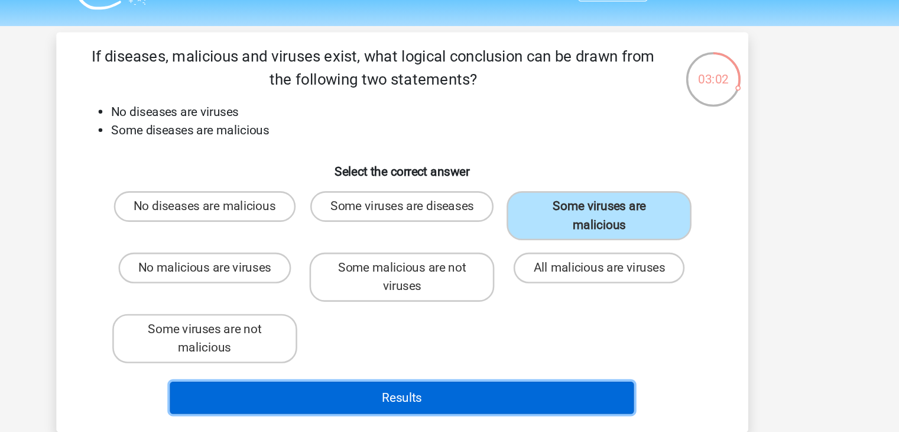
click at [459, 330] on button "Results" at bounding box center [450, 328] width 358 height 25
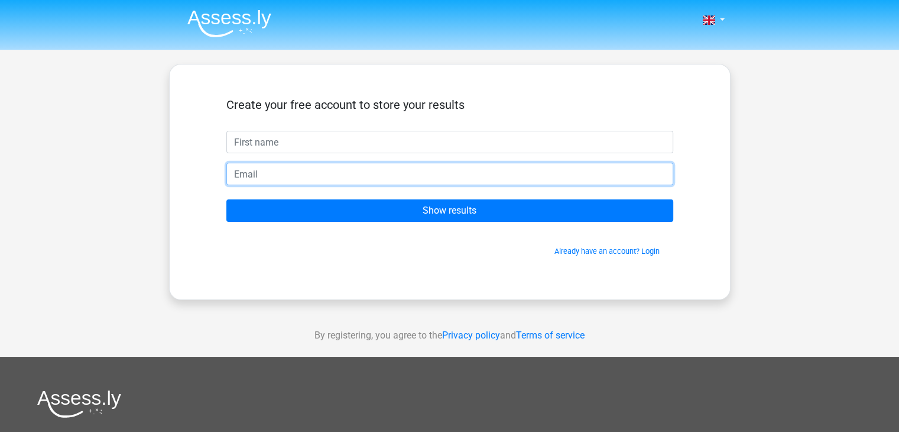
click at [420, 177] on input "email" at bounding box center [449, 174] width 447 height 22
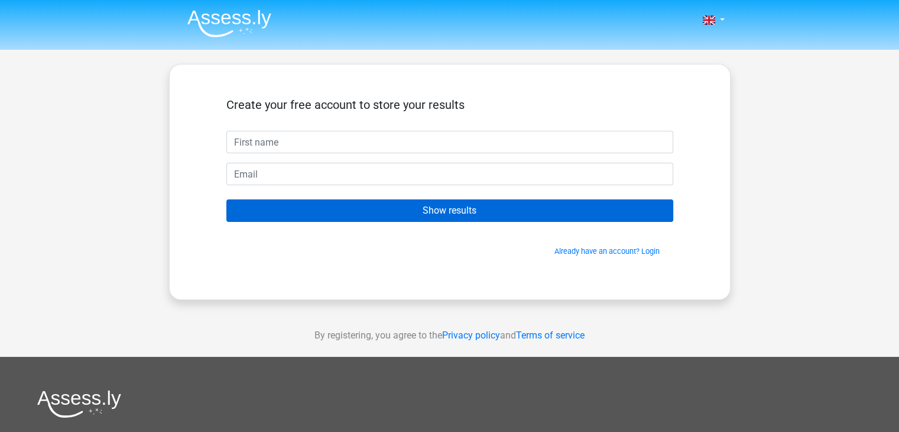
drag, startPoint x: 497, startPoint y: 221, endPoint x: 501, endPoint y: 213, distance: 8.5
click at [501, 213] on form "Create your free account to store your results Show results Already have an acc…" at bounding box center [449, 177] width 447 height 159
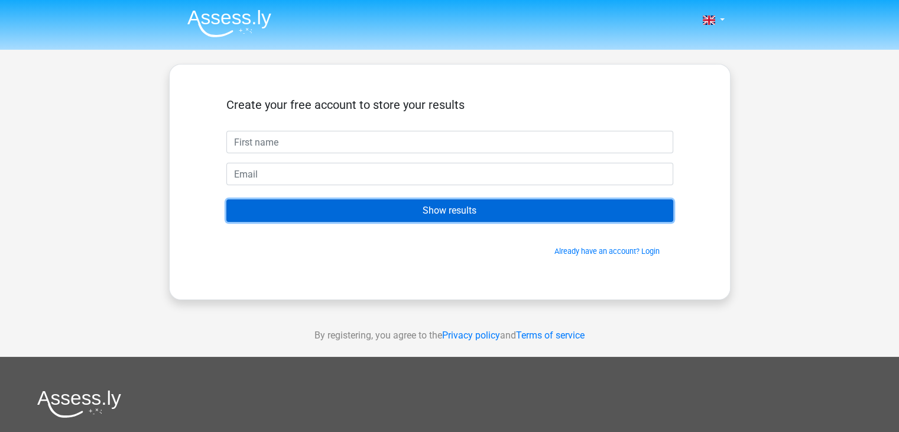
click at [501, 213] on input "Show results" at bounding box center [449, 210] width 447 height 22
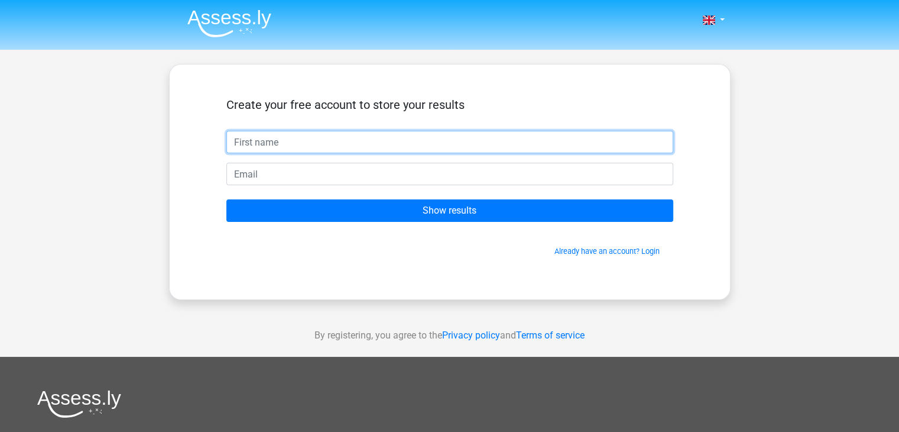
click at [389, 135] on input "text" at bounding box center [449, 142] width 447 height 22
type input "Hillary"
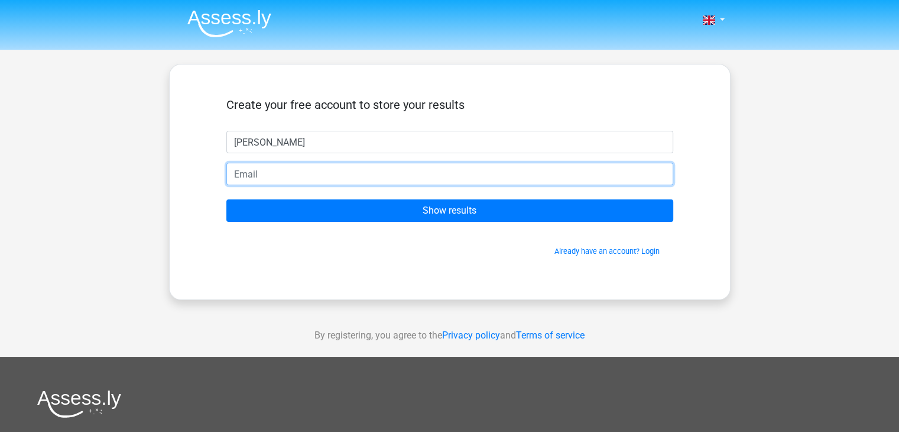
click at [284, 178] on input "email" at bounding box center [449, 174] width 447 height 22
type input "hillaryesthers.quezon@gmail.com"
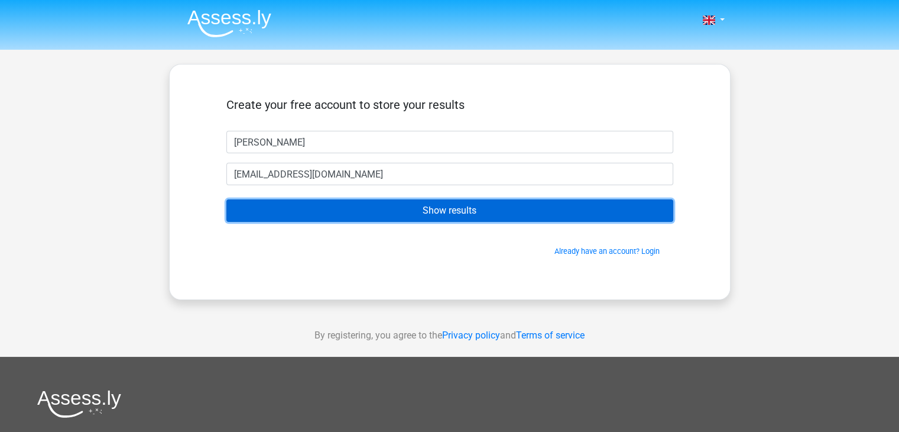
click at [367, 212] on input "Show results" at bounding box center [449, 210] width 447 height 22
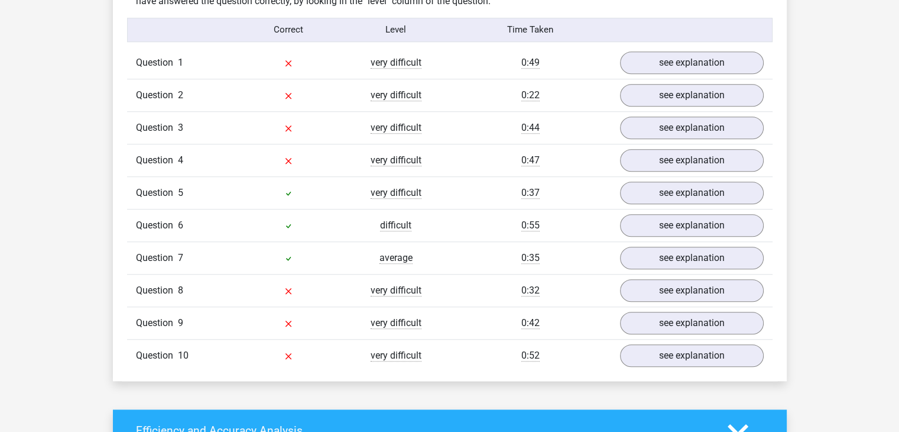
scroll to position [948, 0]
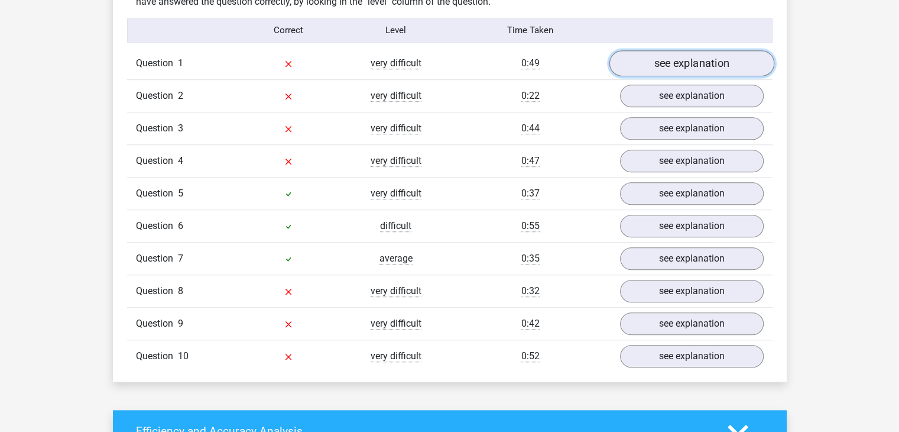
click at [699, 62] on link "see explanation" at bounding box center [691, 63] width 165 height 26
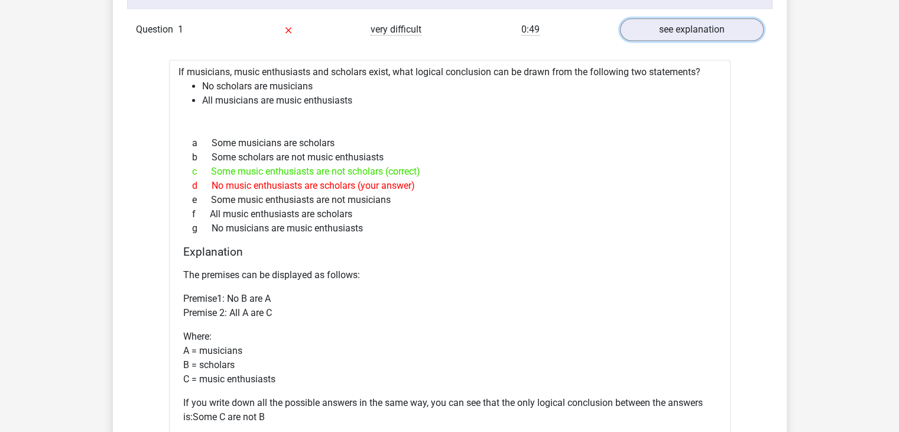
scroll to position [982, 0]
drag, startPoint x: 421, startPoint y: 173, endPoint x: 326, endPoint y: 173, distance: 94.6
click at [326, 173] on div "c Some music enthusiasts are not scholars (correct)" at bounding box center [449, 171] width 533 height 14
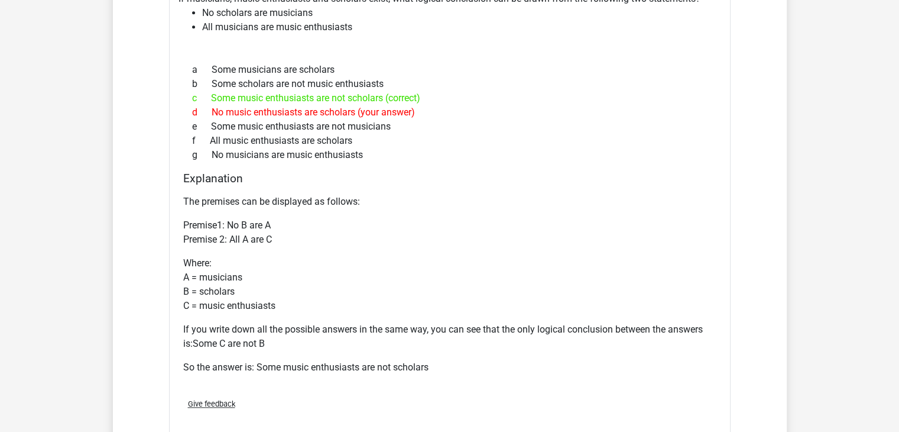
scroll to position [1056, 0]
